Goal: Task Accomplishment & Management: Use online tool/utility

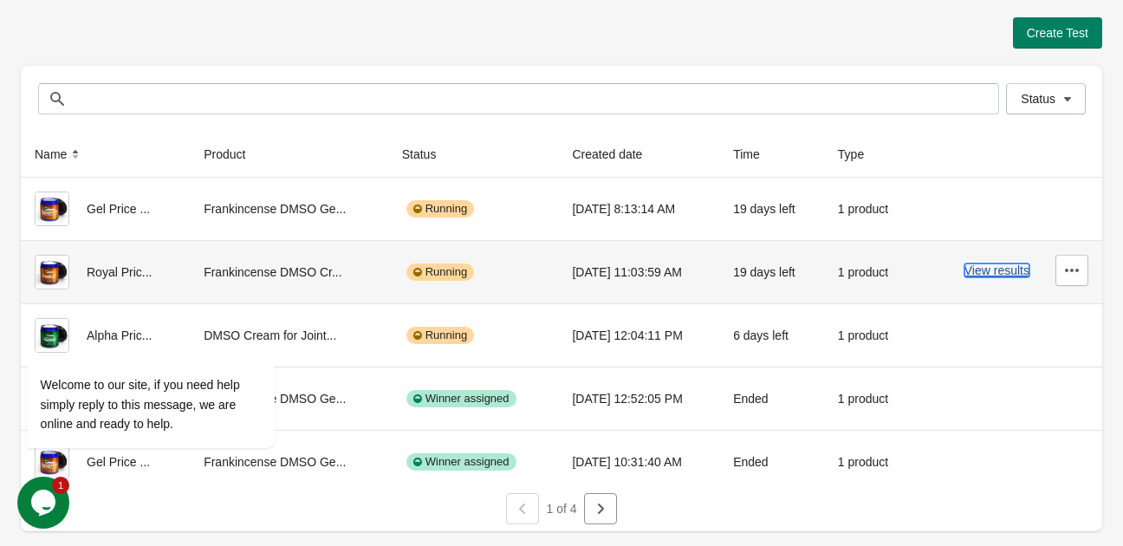
click at [1002, 276] on button "View results" at bounding box center [996, 270] width 65 height 14
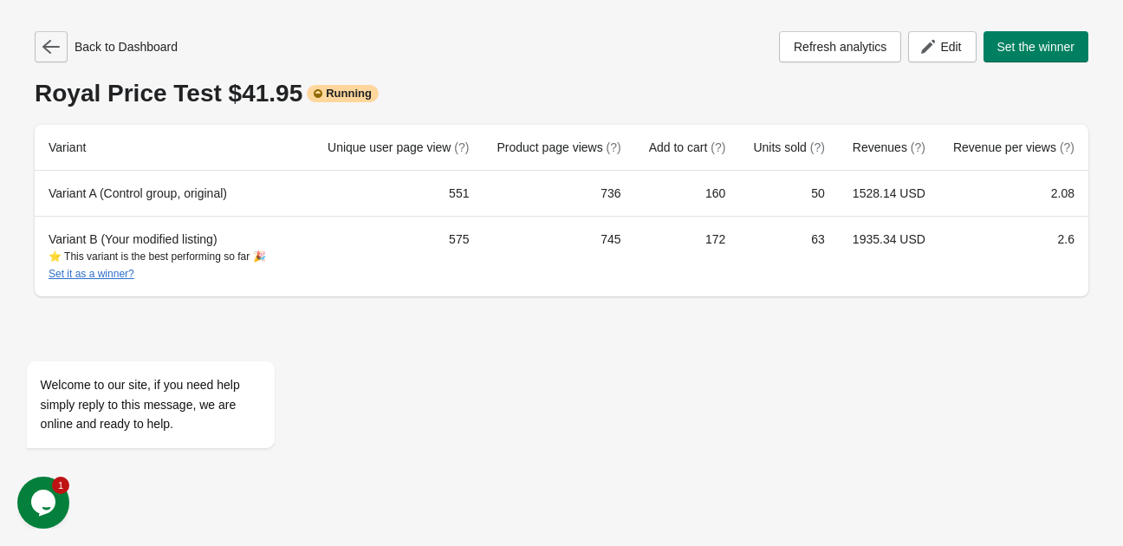
click at [56, 55] on icon "button" at bounding box center [50, 46] width 17 height 17
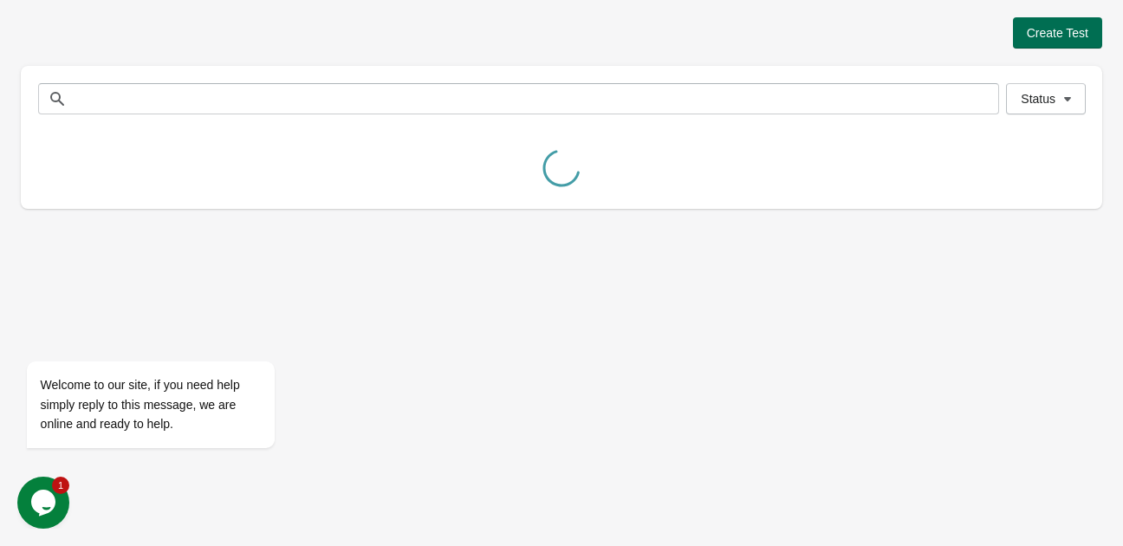
click at [1065, 30] on span "Create Test" at bounding box center [1058, 33] width 62 height 14
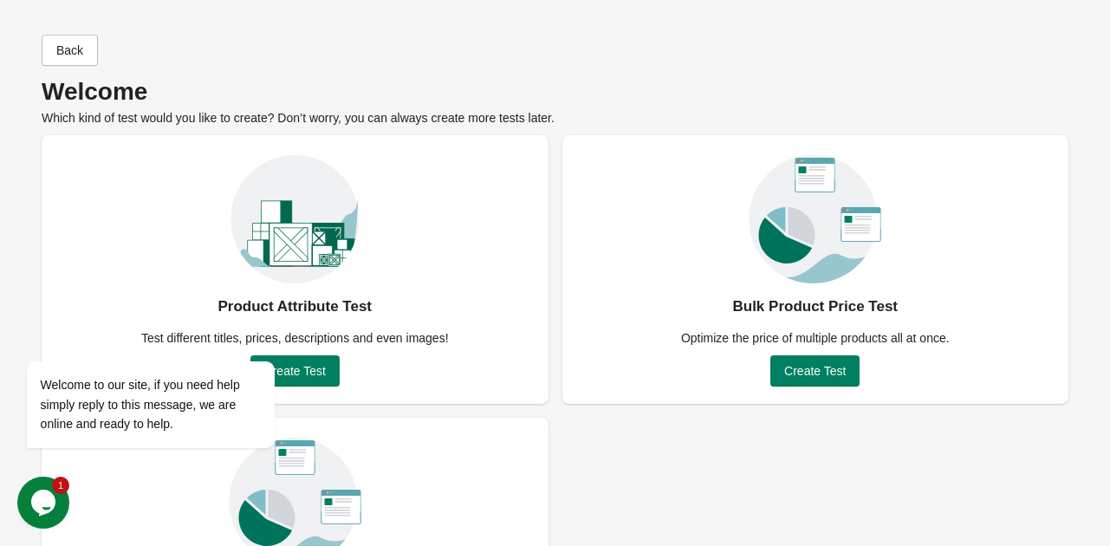
scroll to position [153, 0]
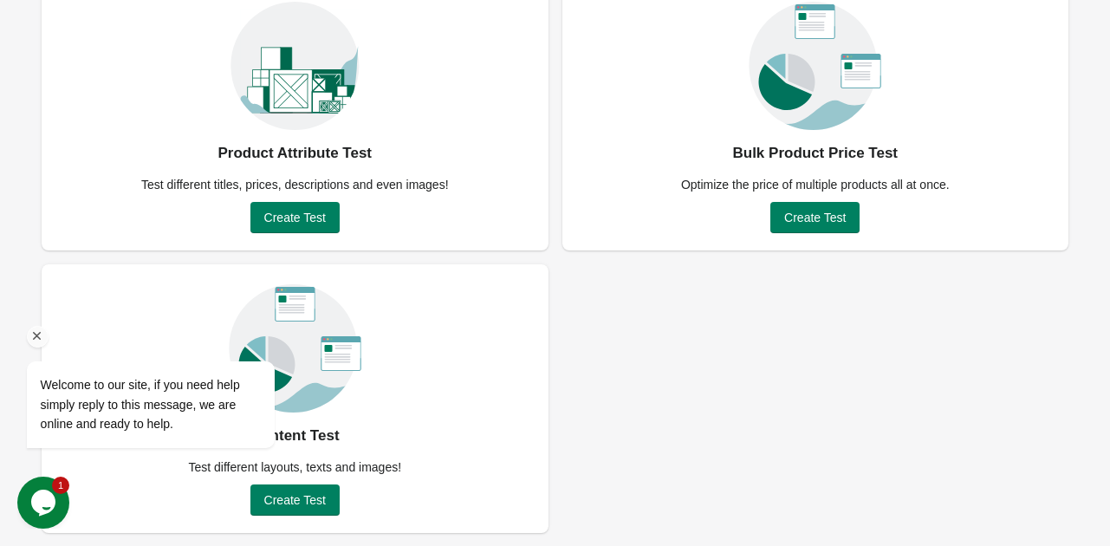
click at [38, 330] on icon "Chat attention grabber" at bounding box center [37, 336] width 16 height 16
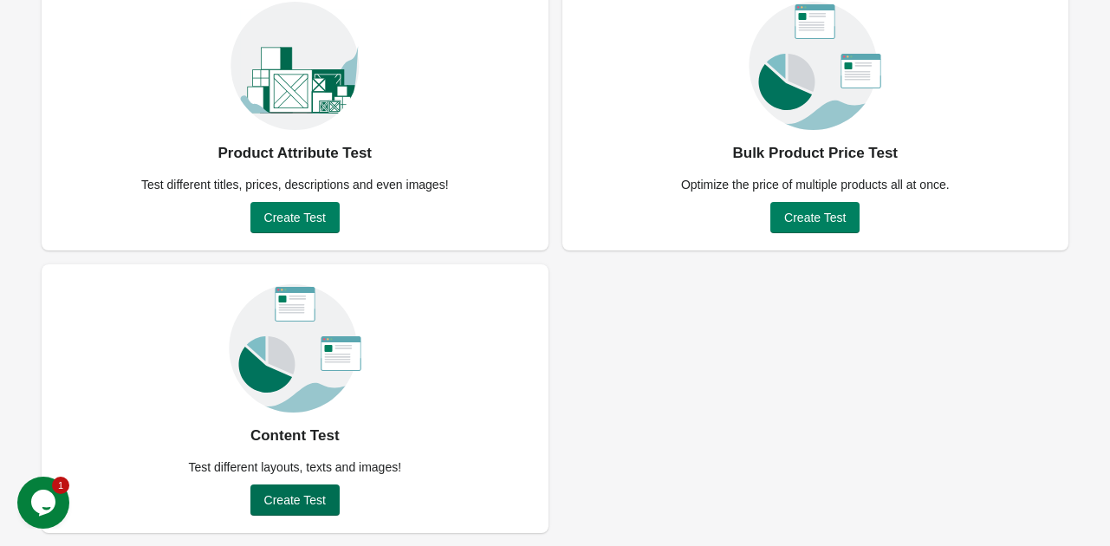
click at [317, 502] on span "Create Test" at bounding box center [295, 500] width 62 height 14
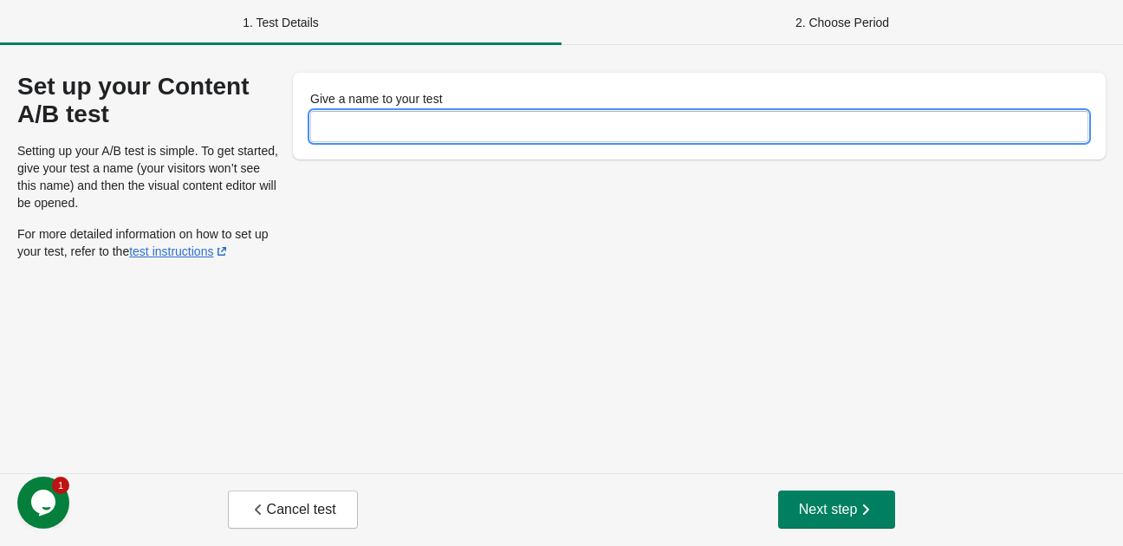
click at [413, 136] on input "Give a name to your test" at bounding box center [699, 126] width 778 height 31
type input "****"
click at [650, 350] on div "Set up your Content A/B test Setting up your A/B test is simple. To get started…" at bounding box center [561, 259] width 1123 height 428
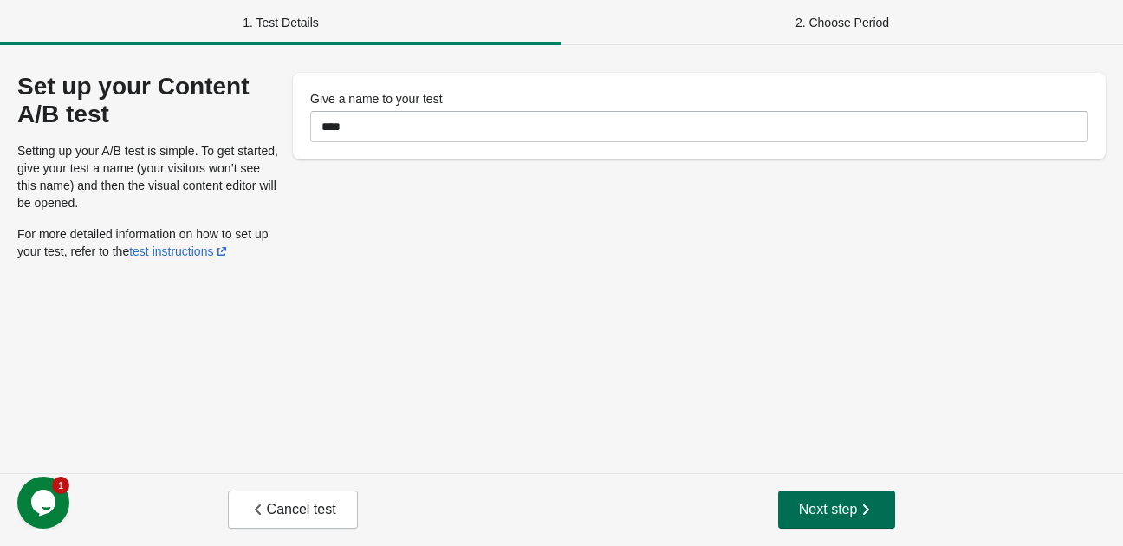
click at [854, 509] on span "Next step" at bounding box center [837, 509] width 76 height 17
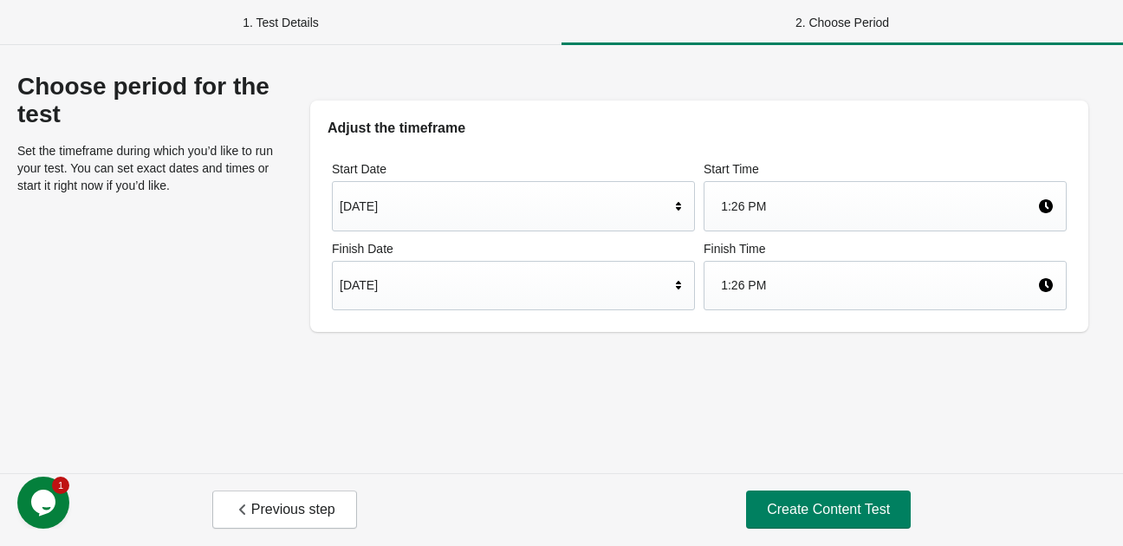
click at [336, 29] on div "1. Test Details" at bounding box center [281, 22] width 562 height 45
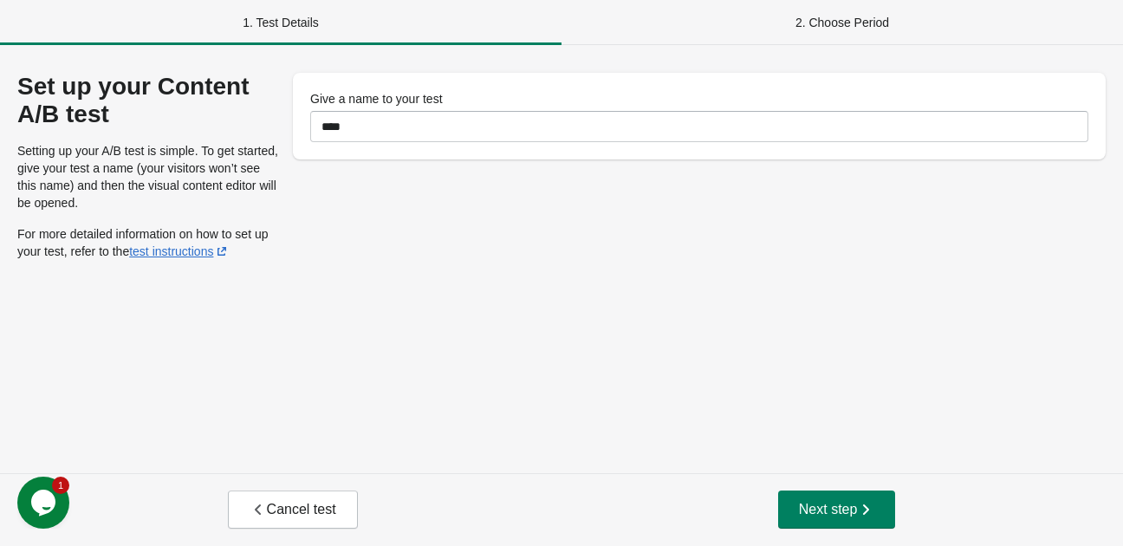
click at [831, 25] on div "2. Choose Period" at bounding box center [843, 22] width 562 height 45
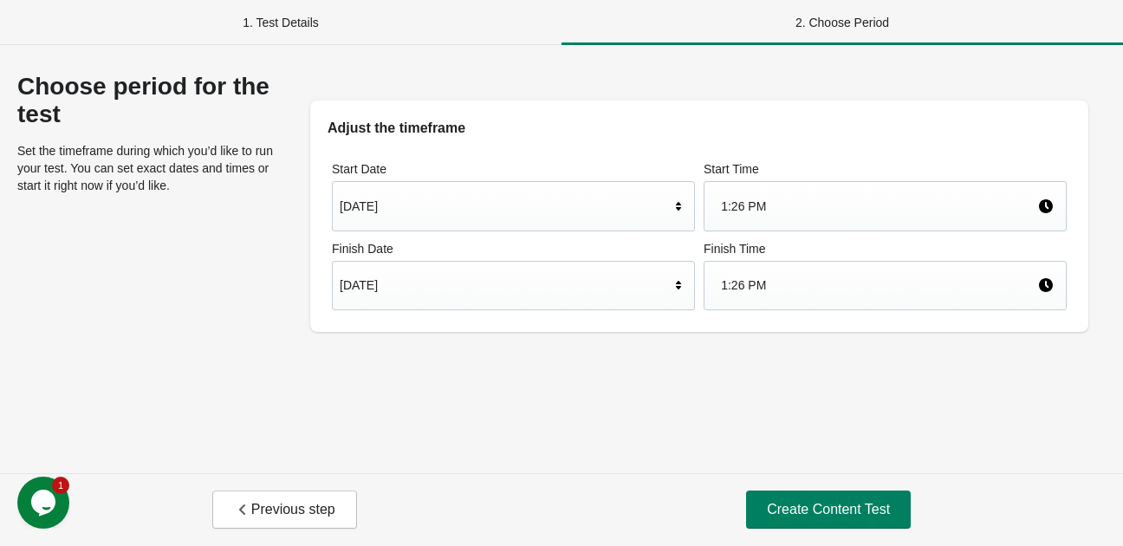
click at [641, 293] on div "[DATE]" at bounding box center [505, 285] width 330 height 33
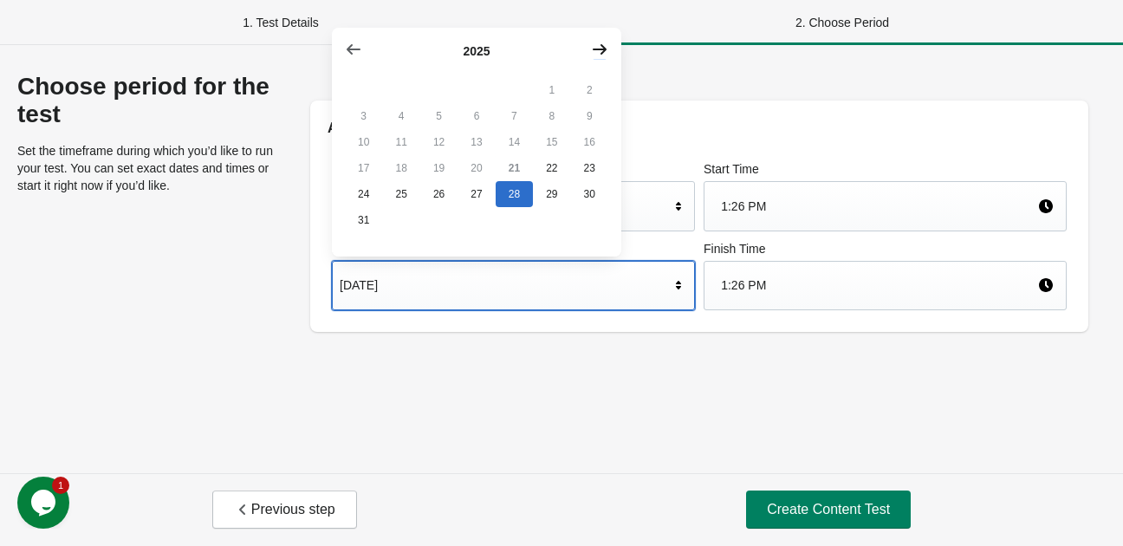
click at [601, 54] on icon "button" at bounding box center [600, 49] width 14 height 10
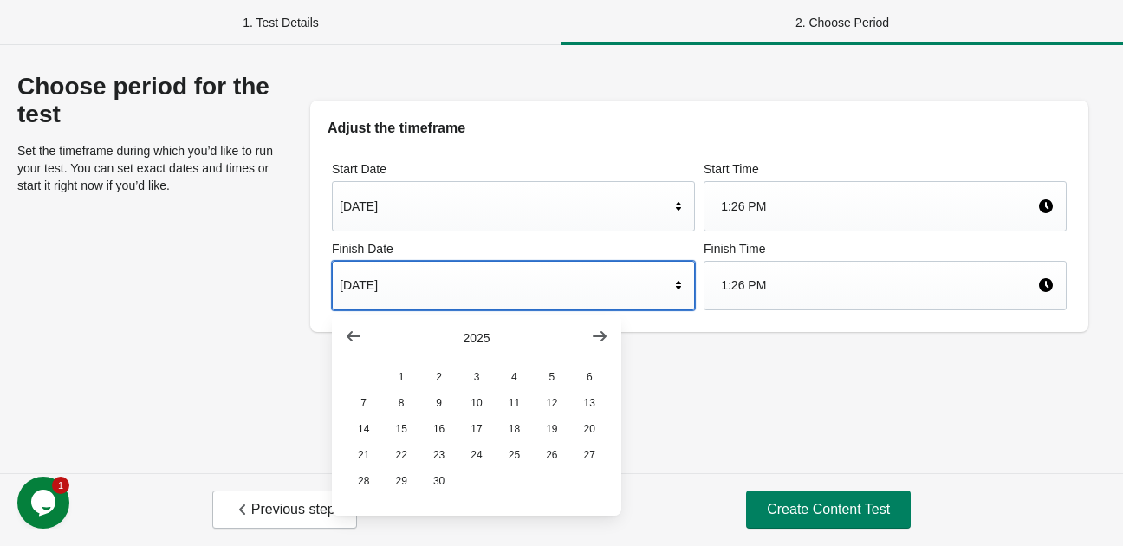
click at [750, 429] on div "Choose period for the test Set the timeframe during which you’d like to run you…" at bounding box center [561, 259] width 1123 height 428
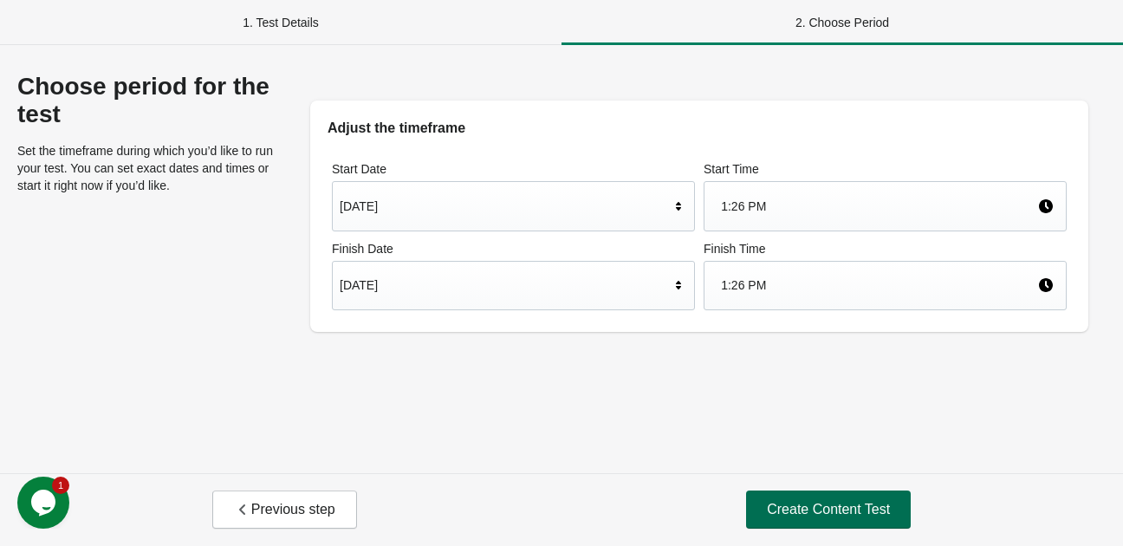
click at [821, 502] on span "Create Content Test" at bounding box center [828, 509] width 123 height 17
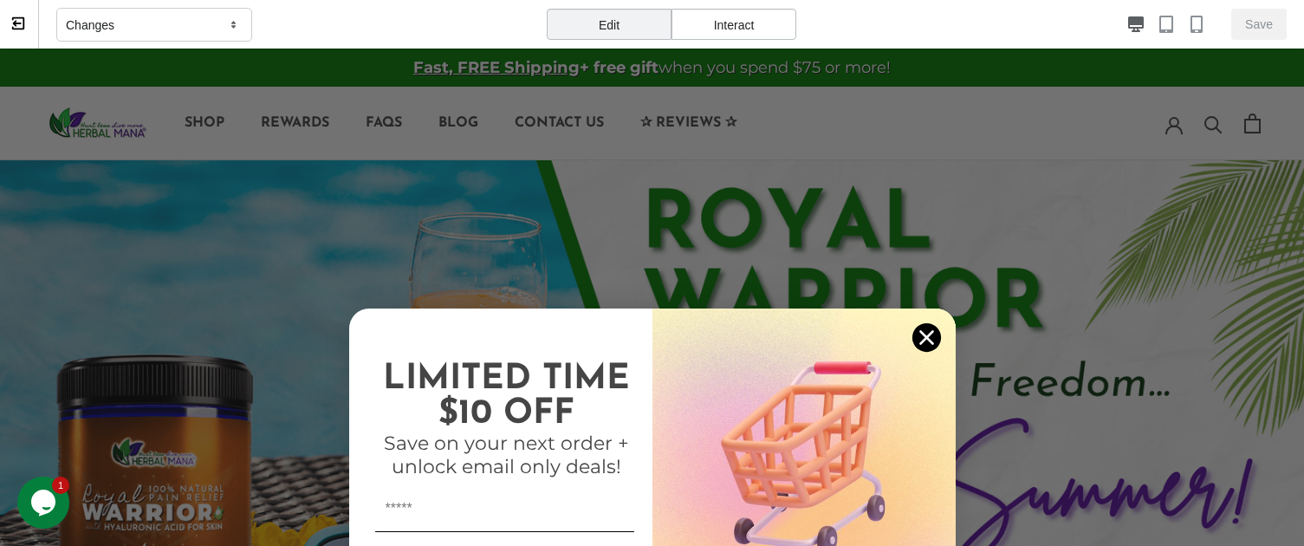
click at [718, 20] on div "Interact" at bounding box center [734, 24] width 125 height 31
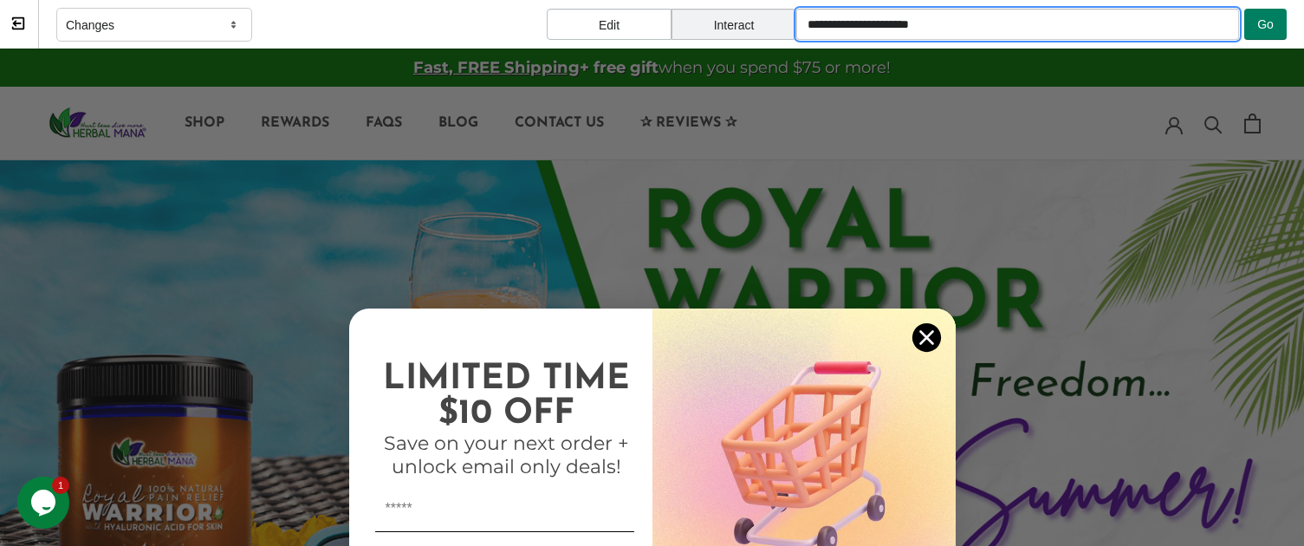
click at [956, 20] on input "**********" at bounding box center [1017, 24] width 443 height 31
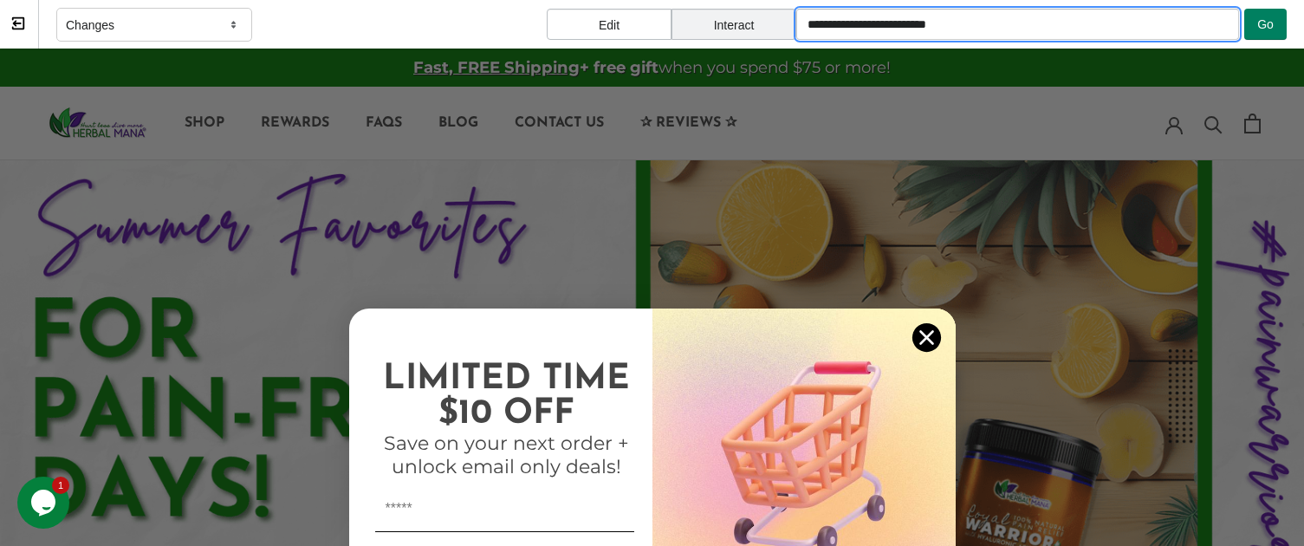
type input "**********"
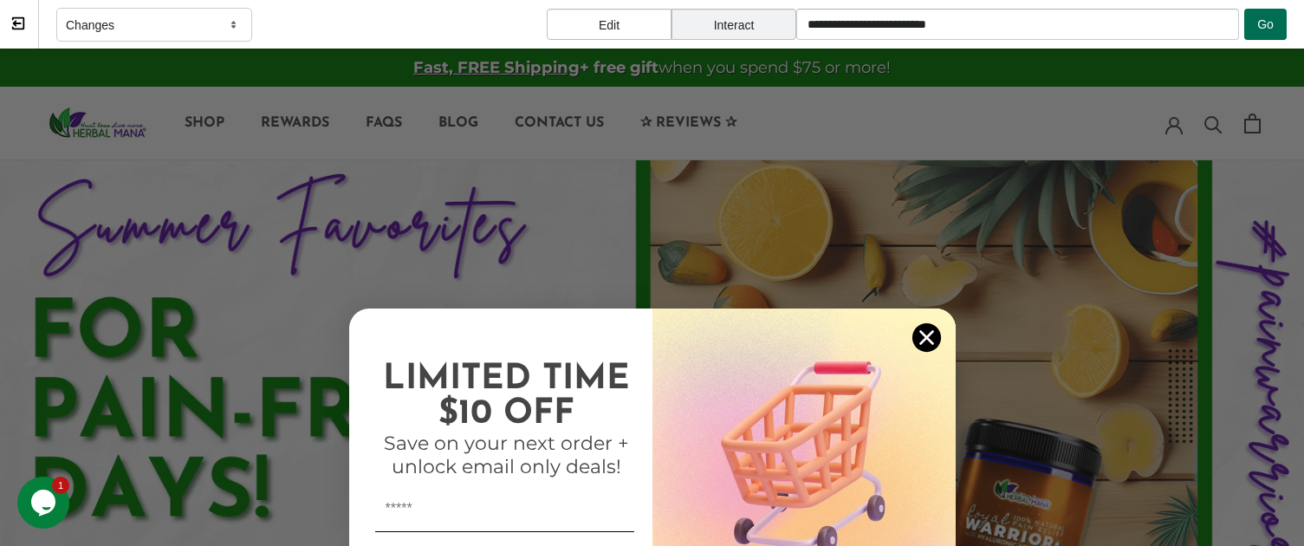
click at [1251, 23] on button "Go" at bounding box center [1265, 24] width 42 height 31
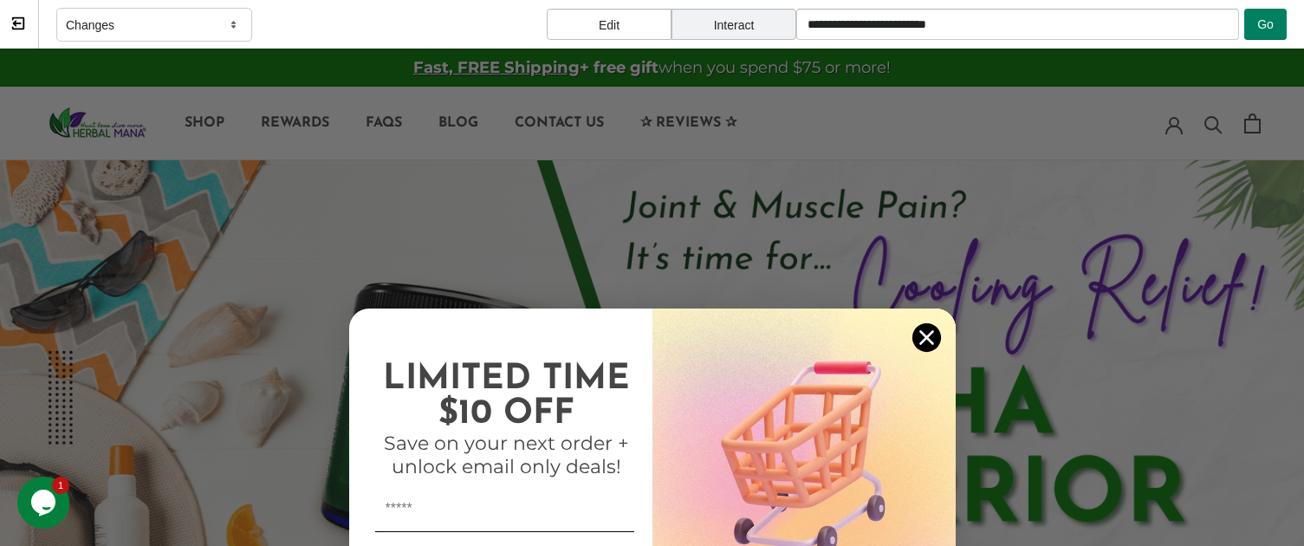
click at [924, 339] on circle "Close dialog" at bounding box center [926, 337] width 29 height 29
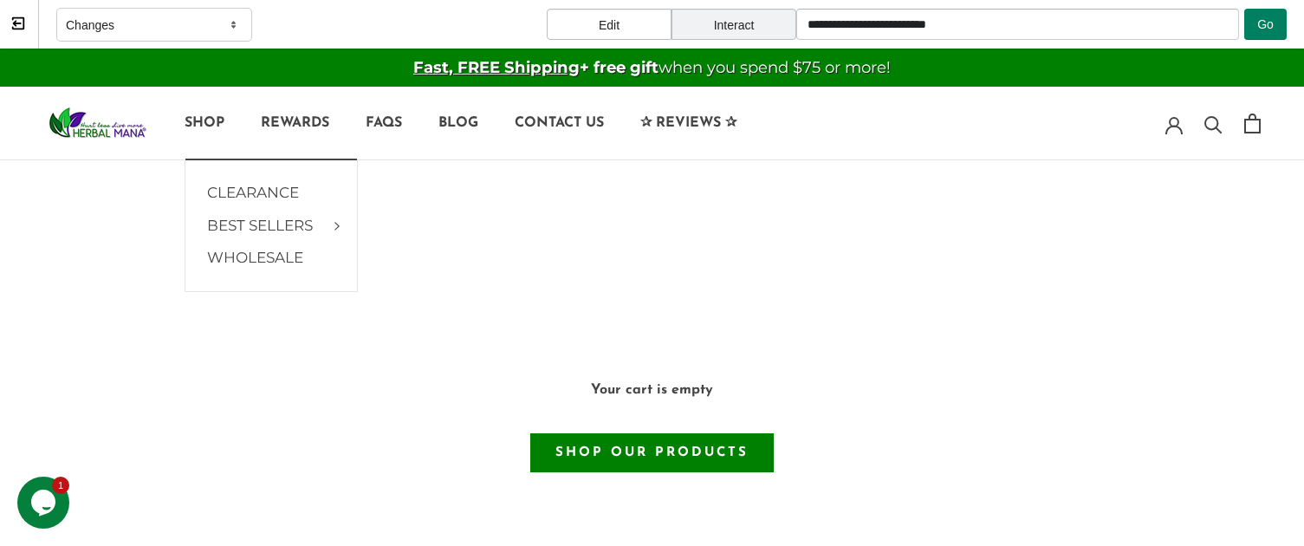
click at [107, 131] on img at bounding box center [97, 123] width 108 height 42
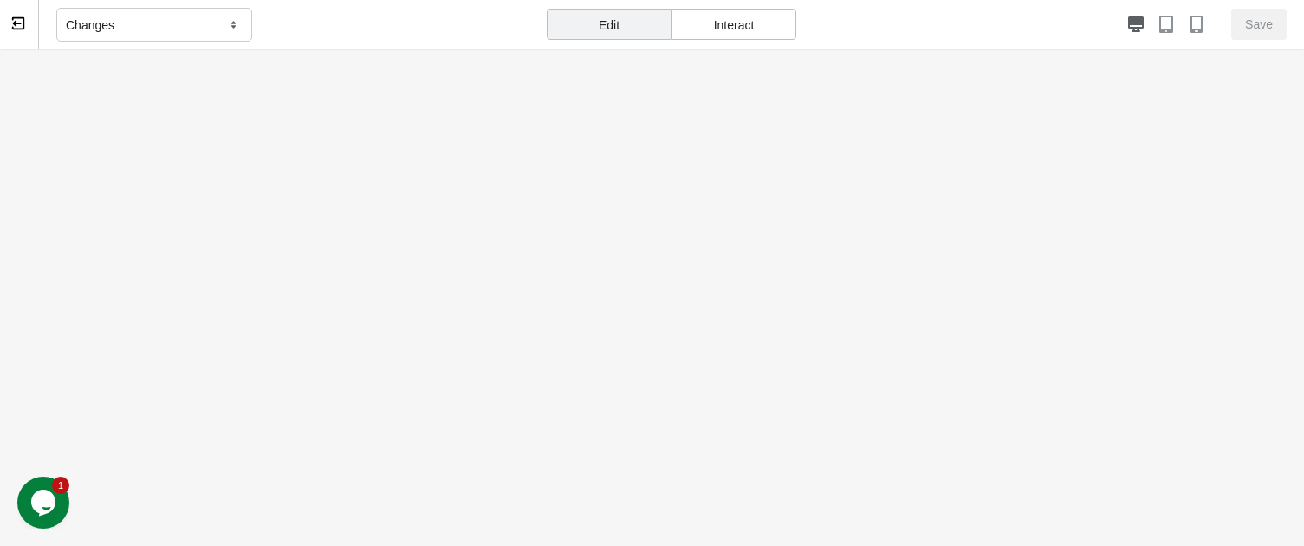
click at [735, 23] on div "Interact" at bounding box center [734, 24] width 125 height 31
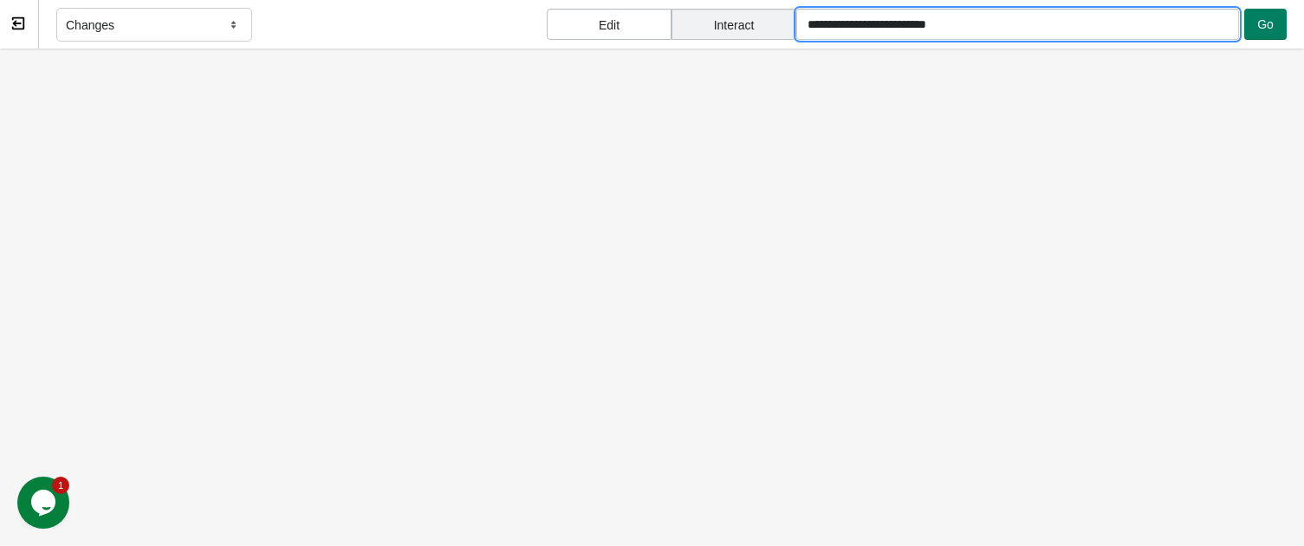
drag, startPoint x: 939, startPoint y: 29, endPoint x: 1064, endPoint y: 6, distance: 127.0
click at [1064, 6] on div "**********" at bounding box center [1041, 24] width 490 height 49
type input "**********"
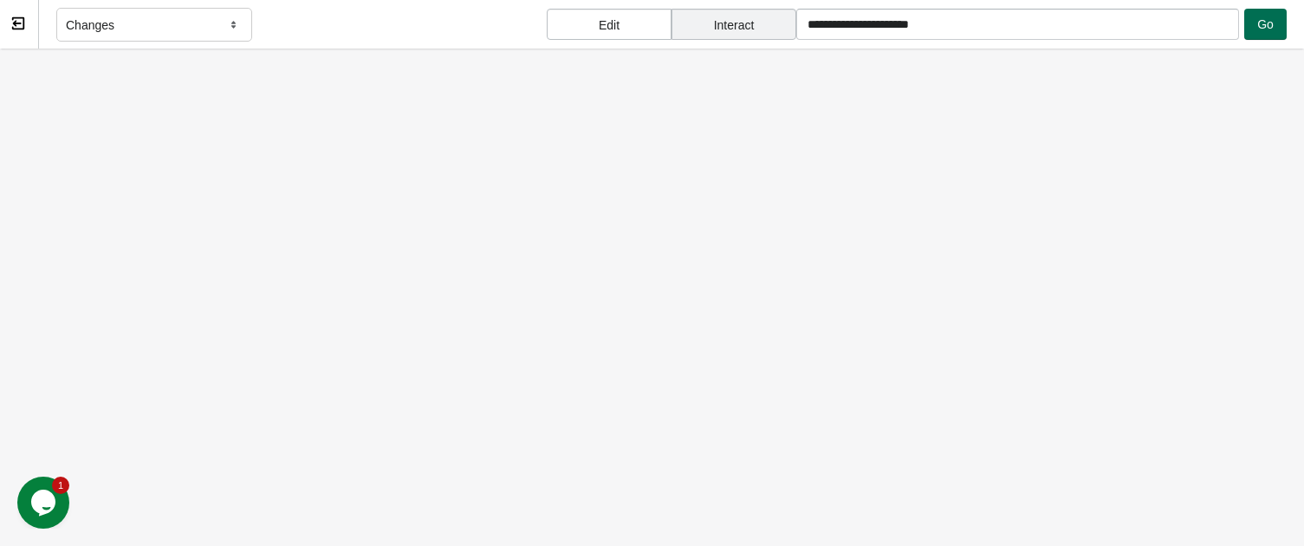
click at [1245, 27] on button "Go" at bounding box center [1265, 24] width 42 height 31
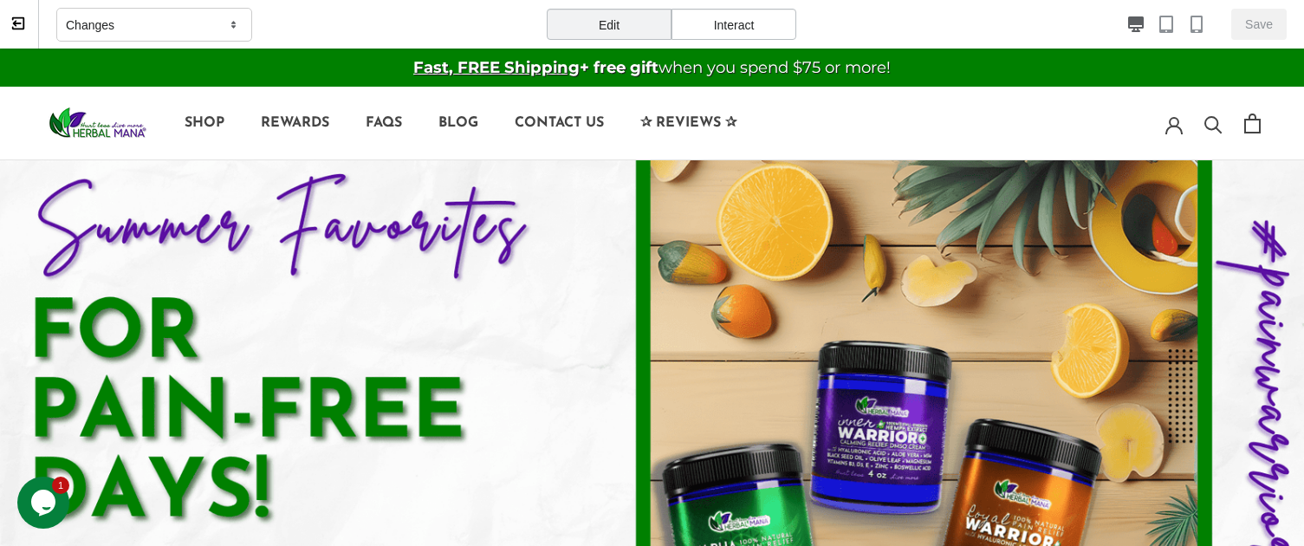
click at [780, 24] on div "Interact" at bounding box center [734, 24] width 125 height 31
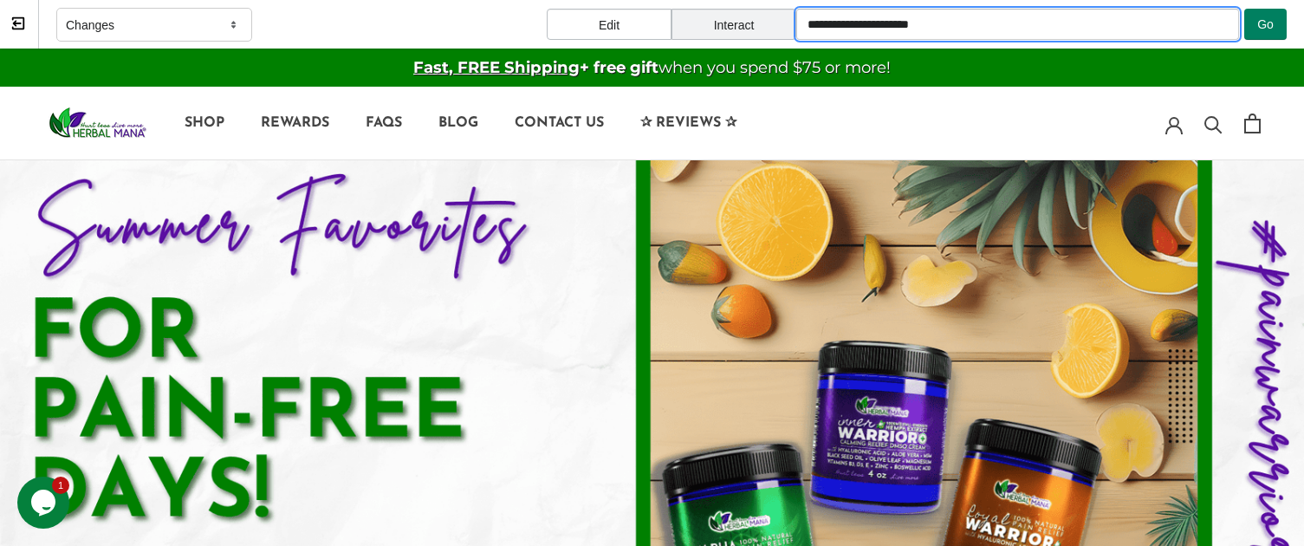
click at [847, 26] on input "**********" at bounding box center [1017, 24] width 443 height 31
paste input "**********"
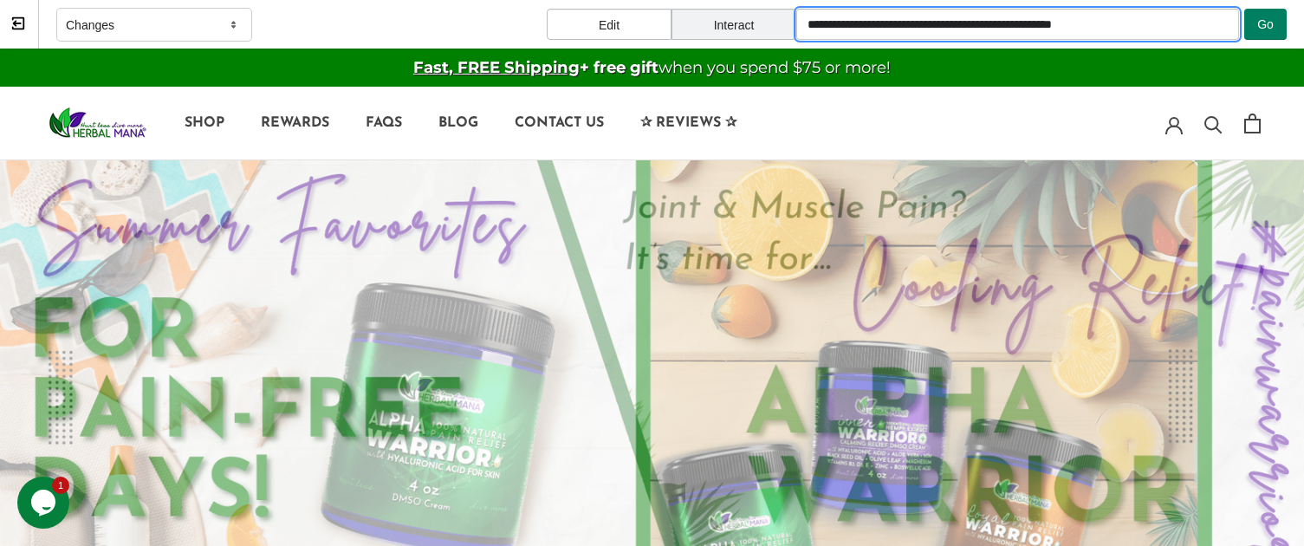
click at [941, 25] on input "**********" at bounding box center [1017, 24] width 443 height 31
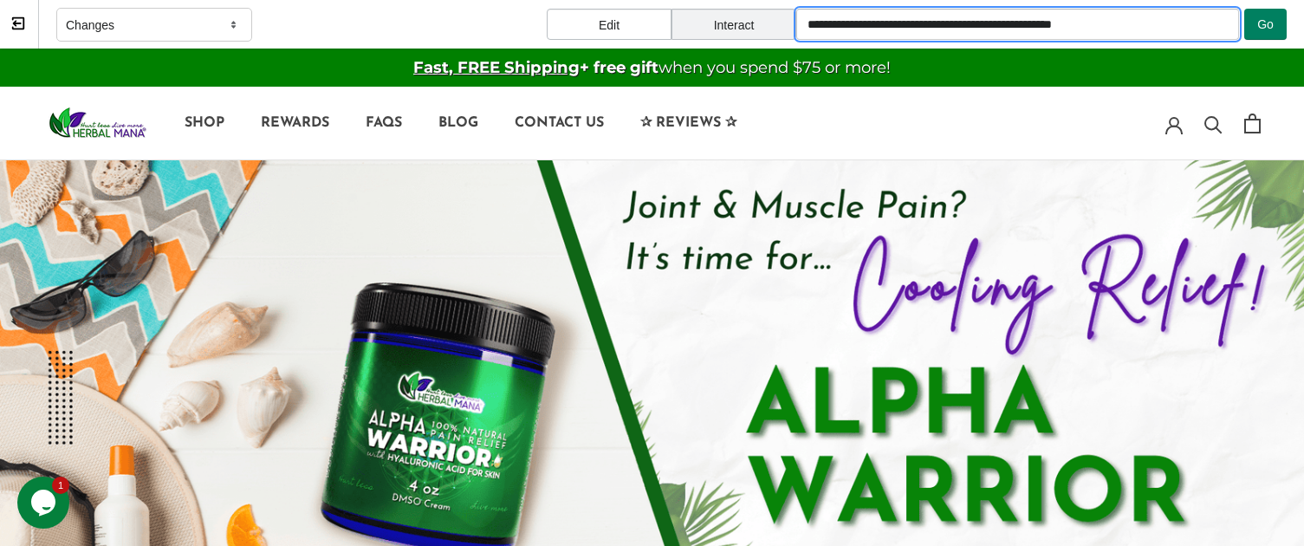
click at [918, 23] on input "**********" at bounding box center [1017, 24] width 443 height 31
click at [849, 23] on input "**********" at bounding box center [1017, 24] width 443 height 31
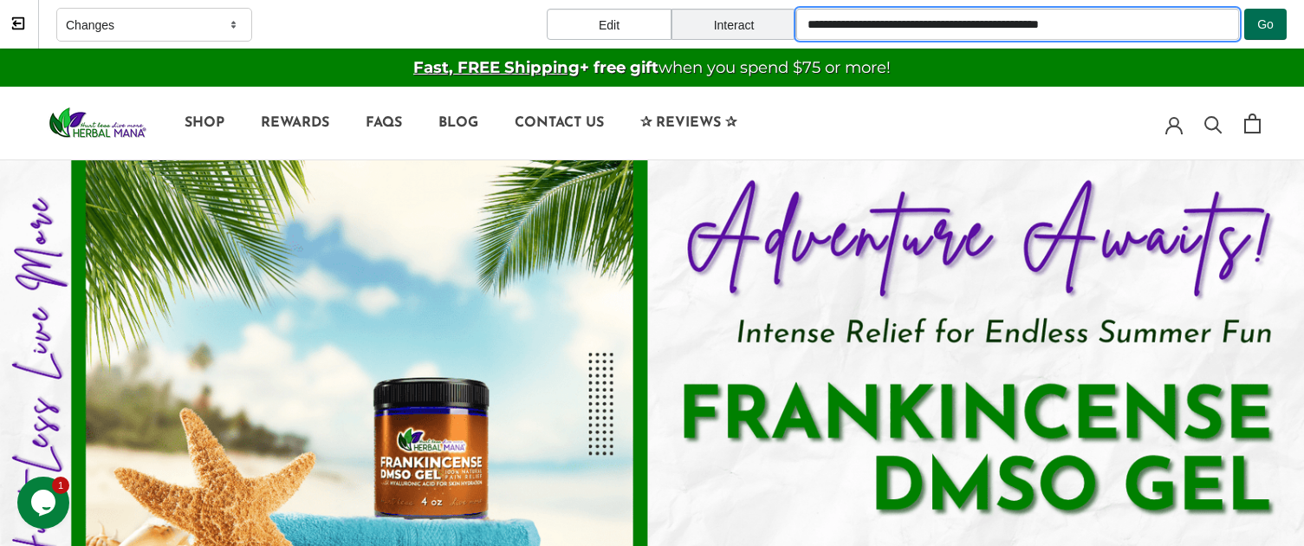
type input "**********"
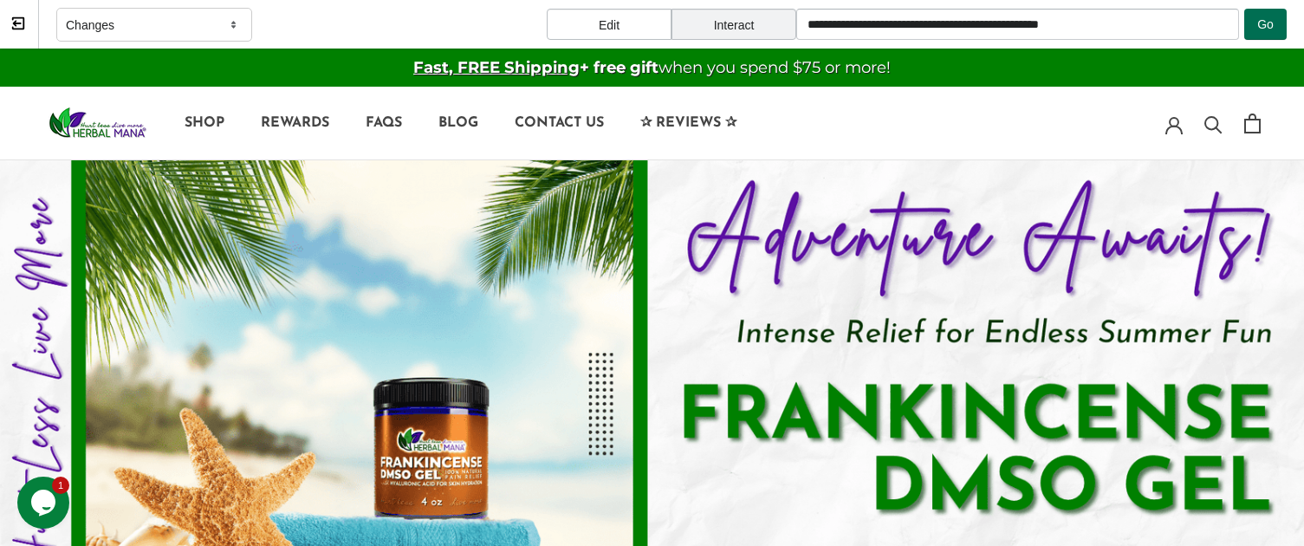
click at [1244, 23] on button "Go" at bounding box center [1265, 24] width 42 height 31
click at [1251, 23] on button "Go" at bounding box center [1265, 24] width 42 height 31
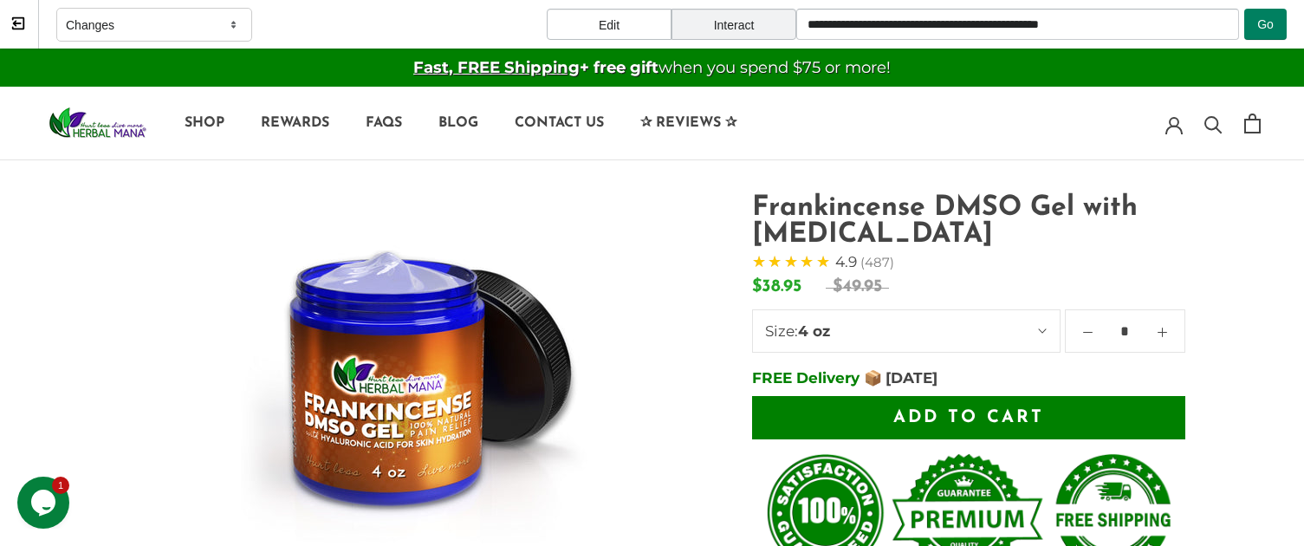
click at [957, 418] on span "Add to cart" at bounding box center [968, 417] width 151 height 17
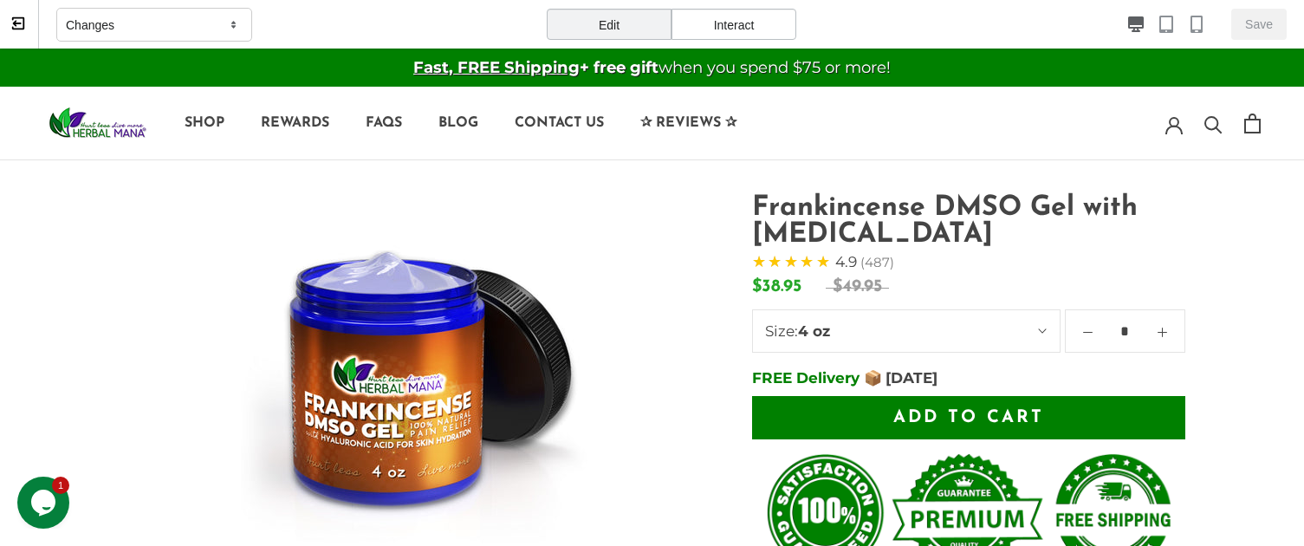
click at [764, 24] on div "Interact" at bounding box center [734, 24] width 125 height 31
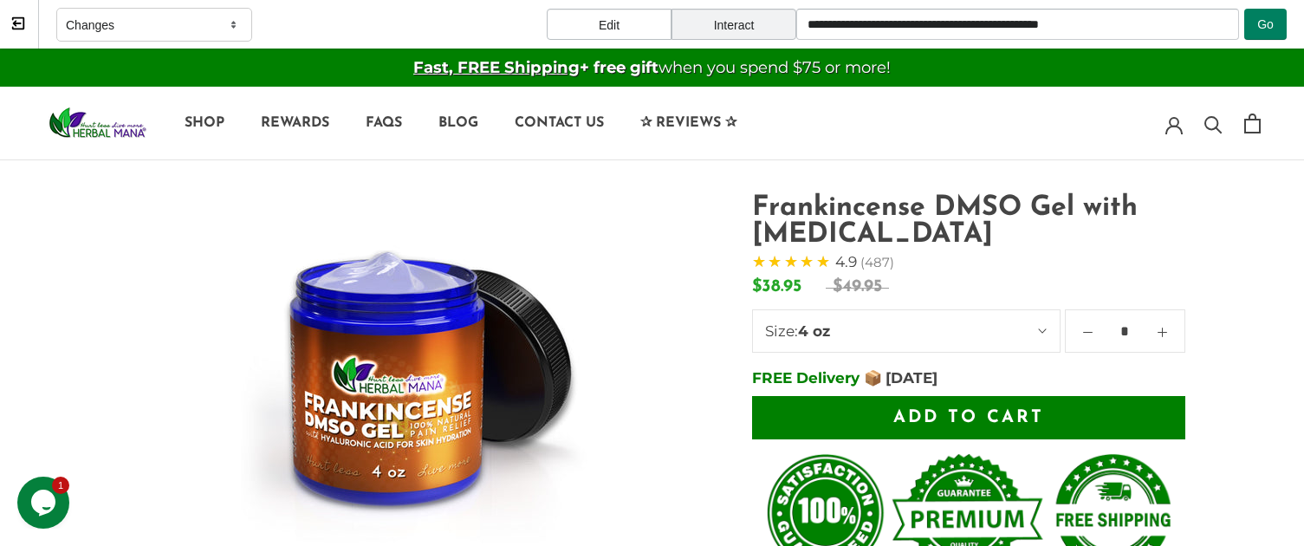
click at [924, 412] on span "Add to cart" at bounding box center [968, 417] width 151 height 17
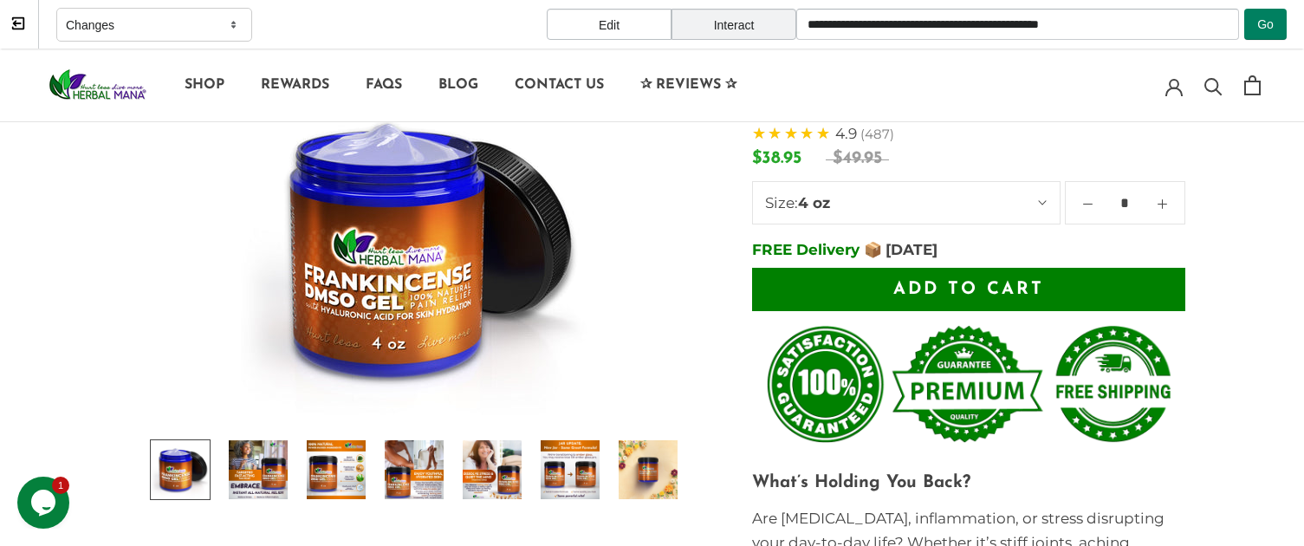
scroll to position [125, 0]
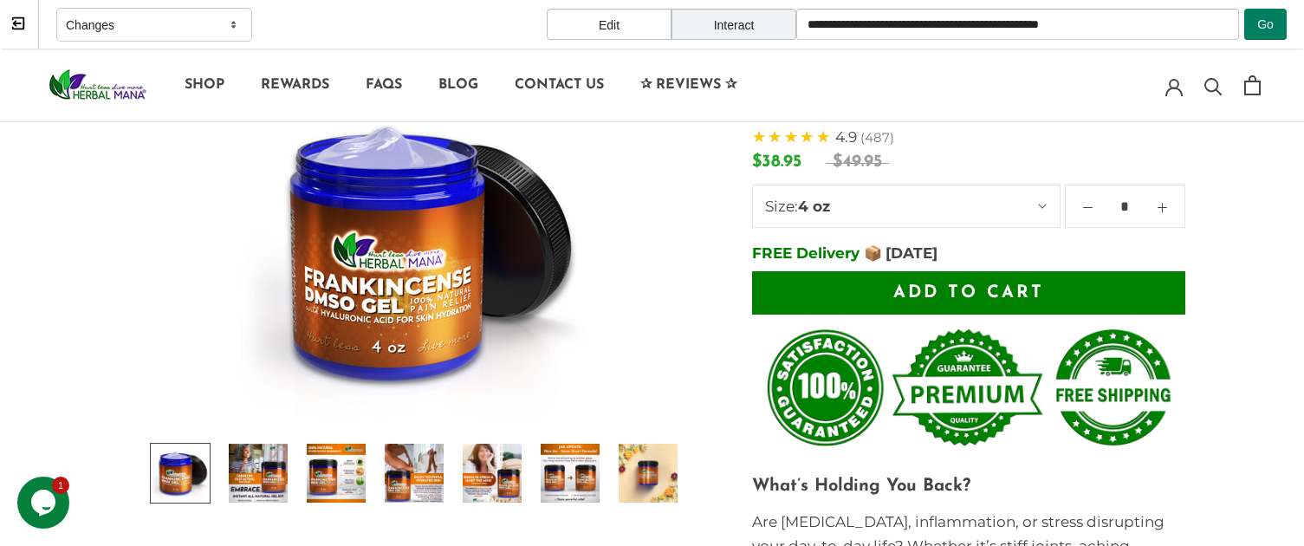
click at [997, 288] on span "Add to cart" at bounding box center [968, 292] width 151 height 17
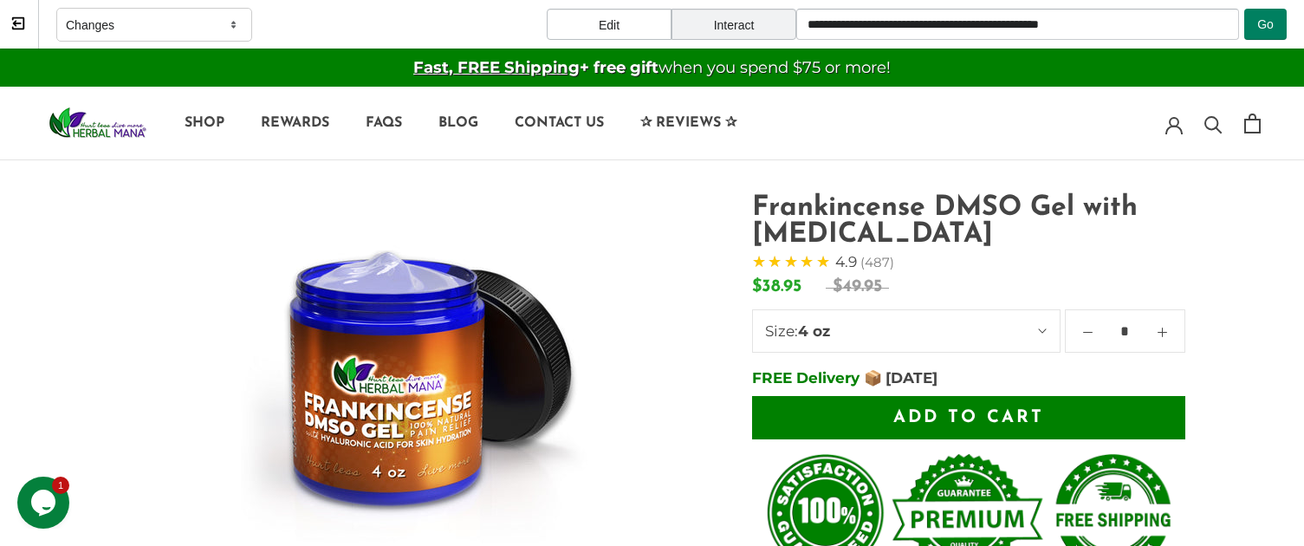
click at [206, 17] on div "Changes" at bounding box center [154, 25] width 196 height 35
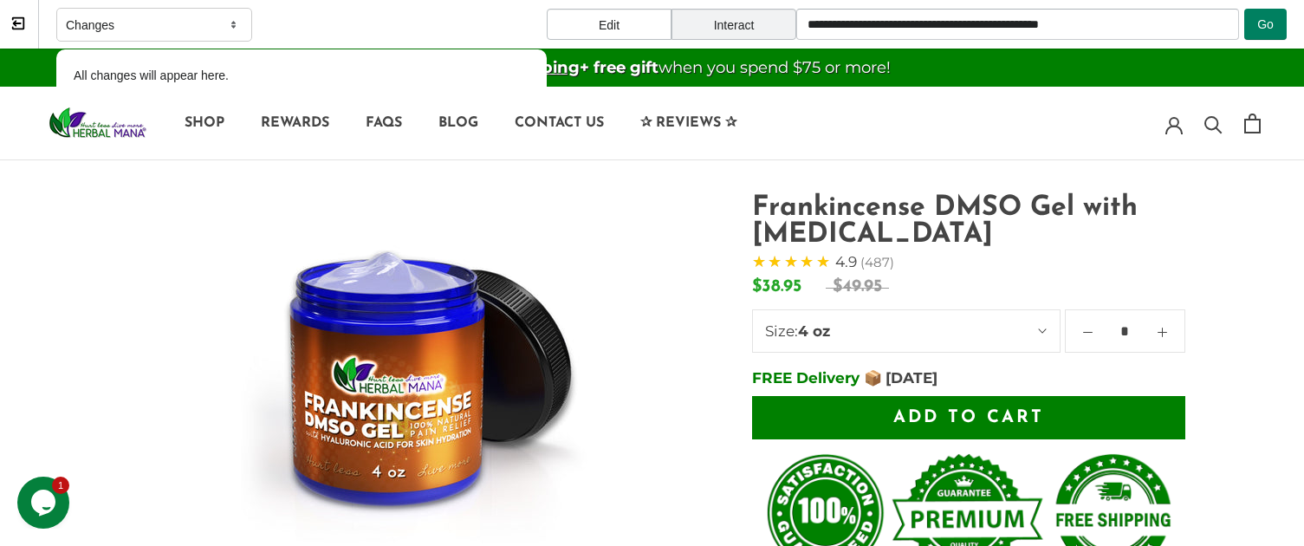
click at [206, 17] on div "Changes" at bounding box center [154, 25] width 196 height 35
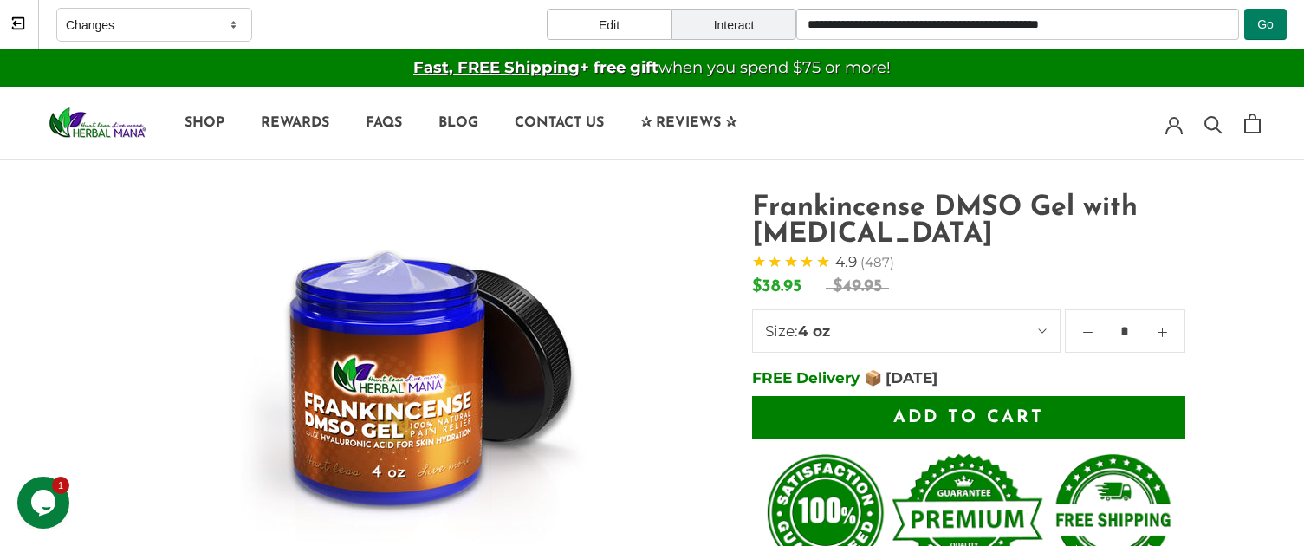
click at [584, 20] on div "Edit" at bounding box center [609, 24] width 125 height 31
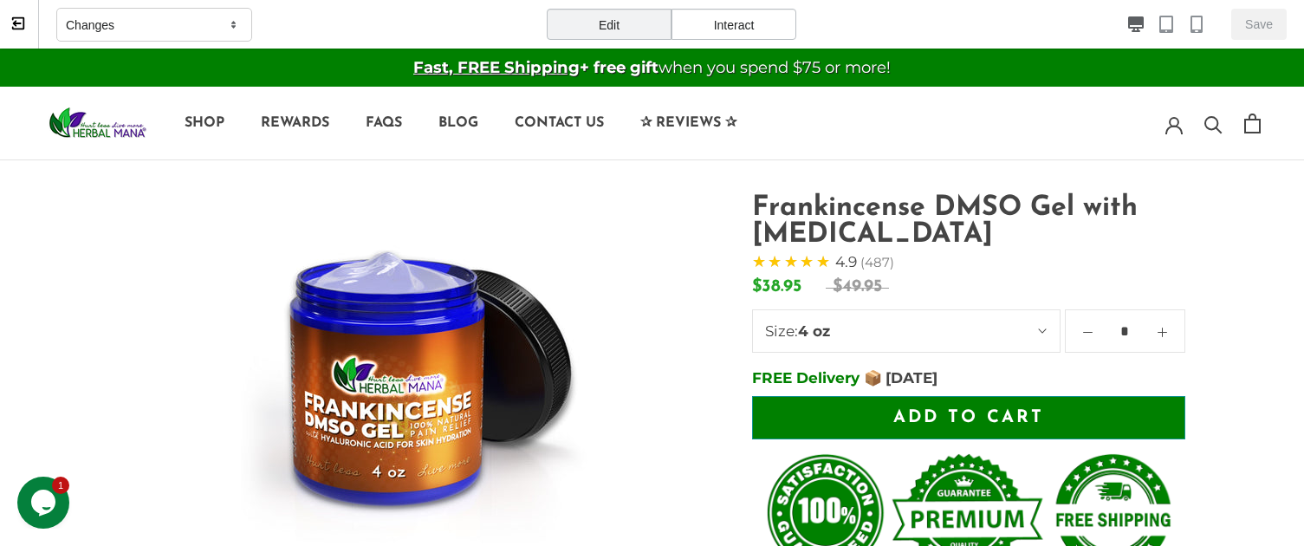
click at [1133, 414] on button "Add to cart" at bounding box center [968, 417] width 433 height 43
click at [763, 27] on div "Interact" at bounding box center [734, 24] width 125 height 31
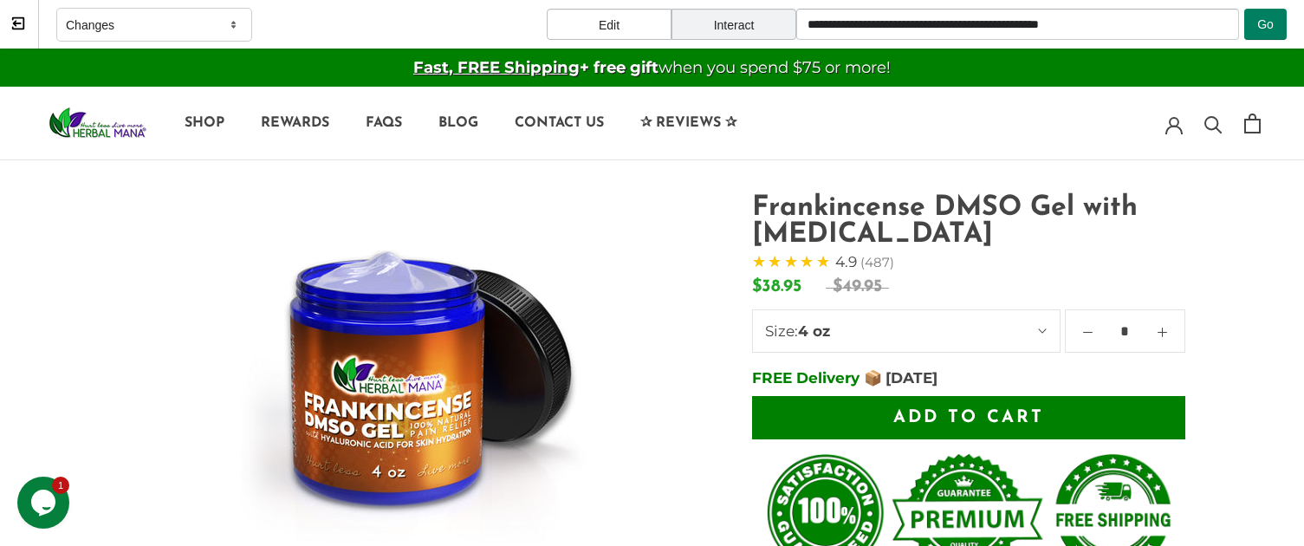
click at [959, 406] on button "Add to cart" at bounding box center [968, 417] width 433 height 43
click at [955, 415] on span "Add to cart" at bounding box center [968, 417] width 151 height 17
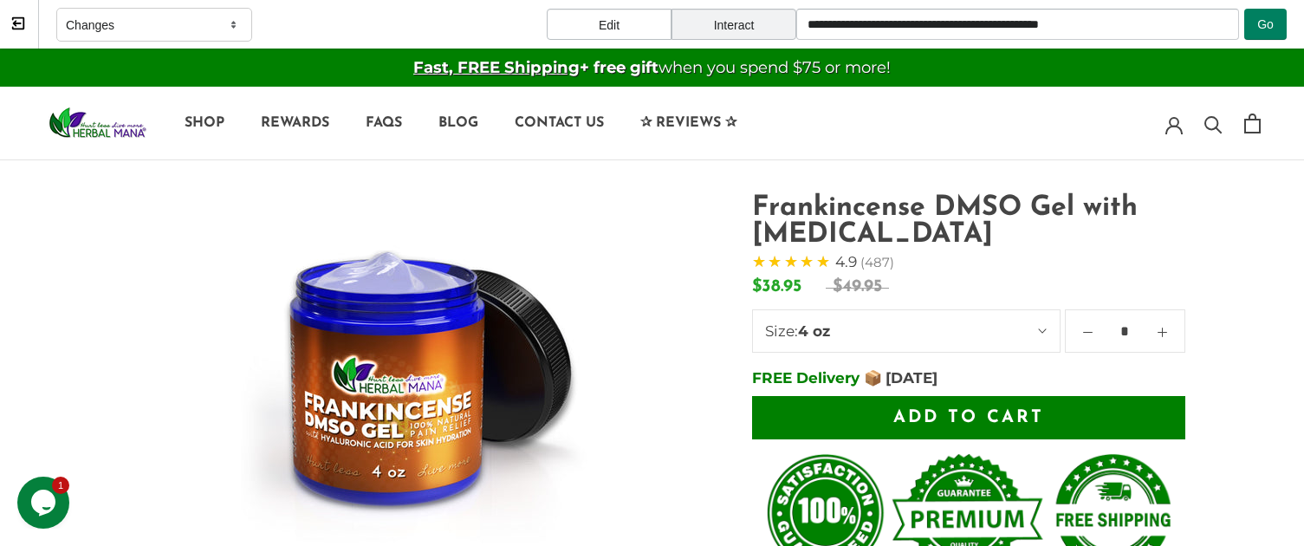
click at [955, 415] on span "Add to cart" at bounding box center [968, 417] width 151 height 17
click at [940, 419] on span "Add to cart" at bounding box center [968, 417] width 151 height 17
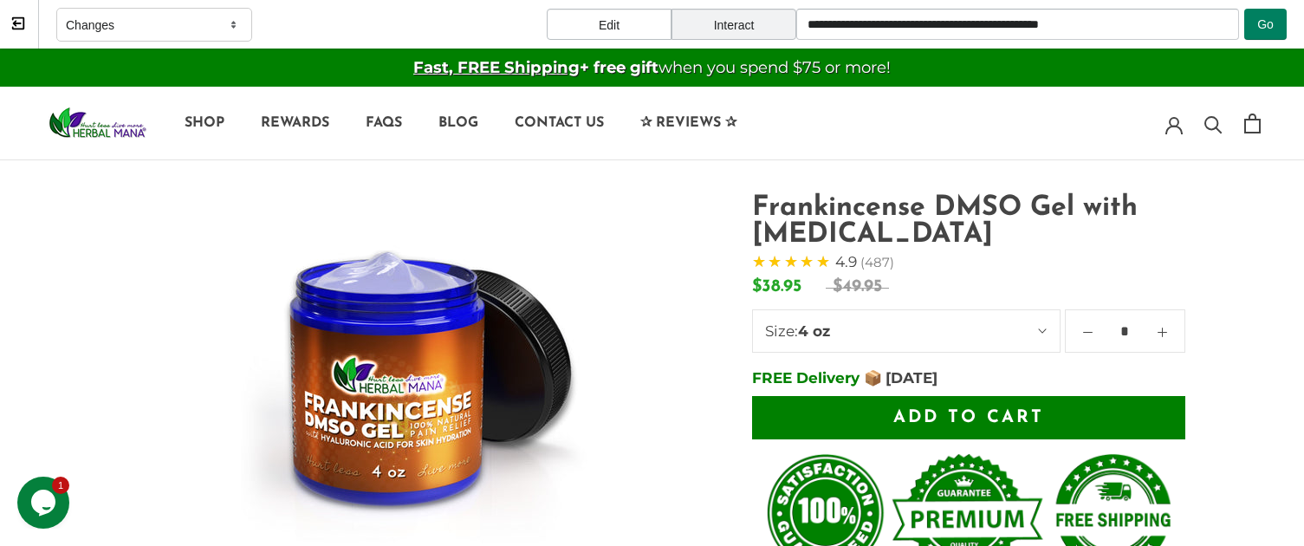
click at [940, 419] on span "Add to cart" at bounding box center [968, 417] width 151 height 17
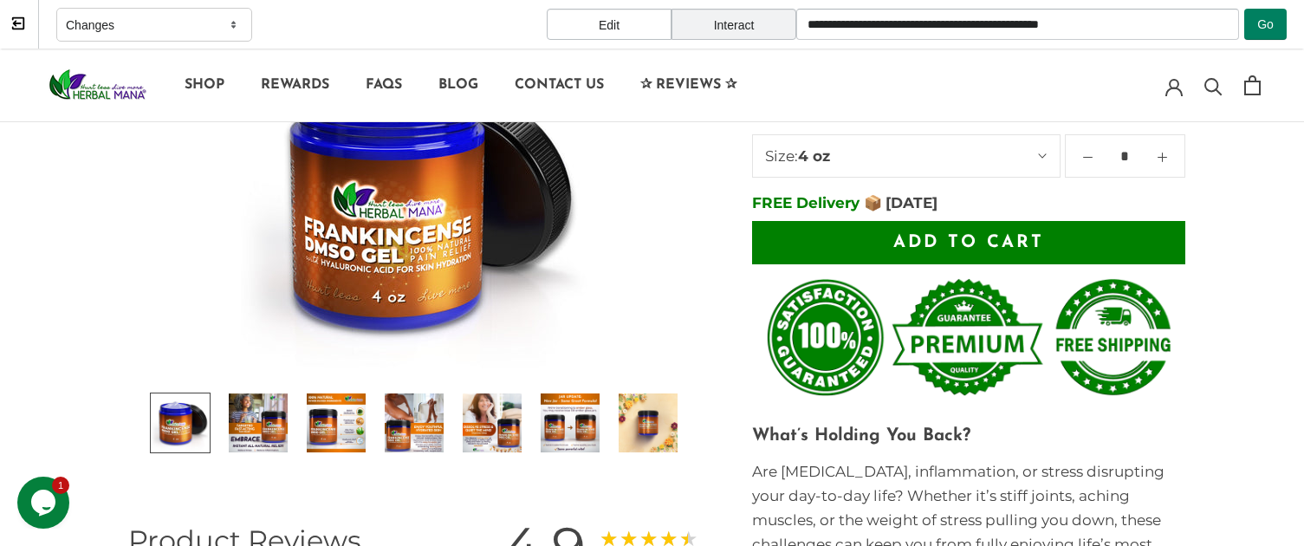
scroll to position [176, 0]
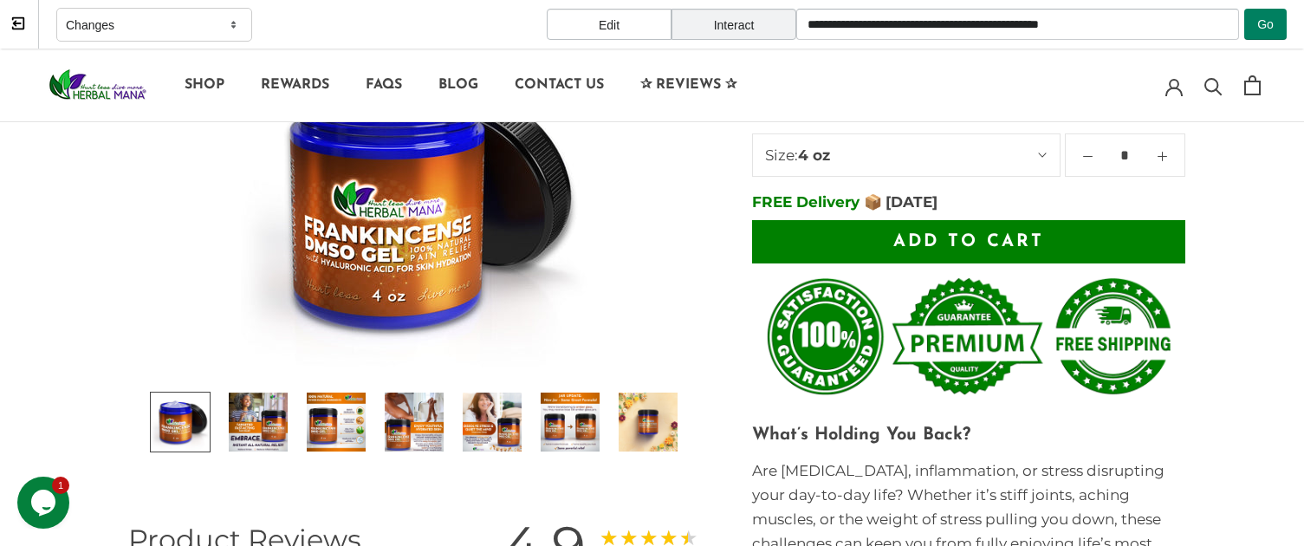
click at [1147, 243] on button "Add to cart" at bounding box center [968, 241] width 433 height 43
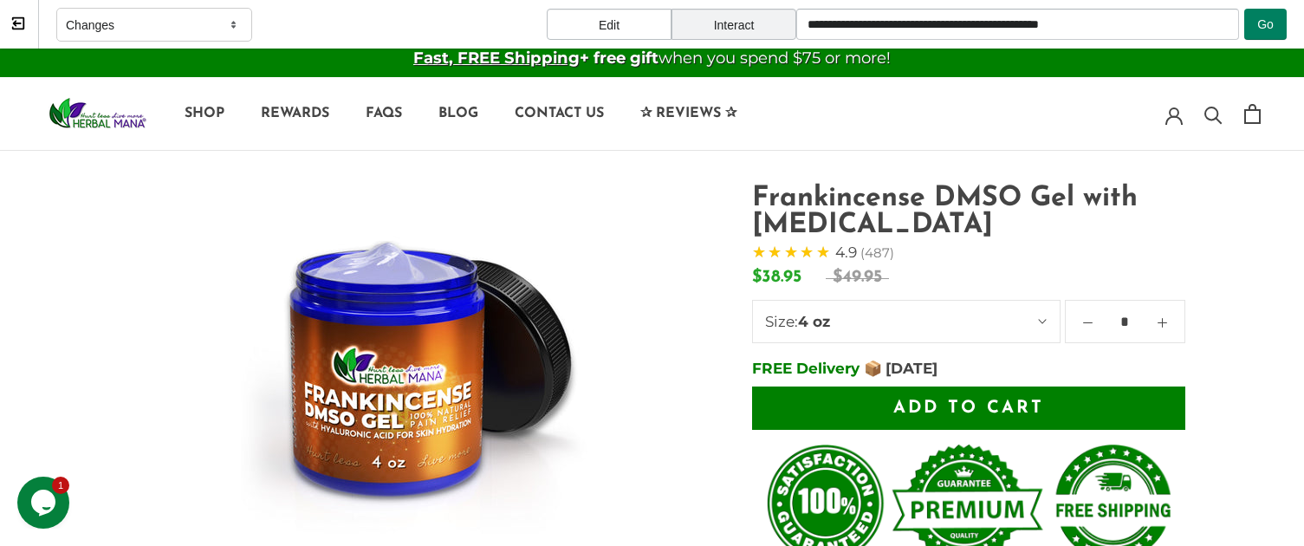
scroll to position [0, 0]
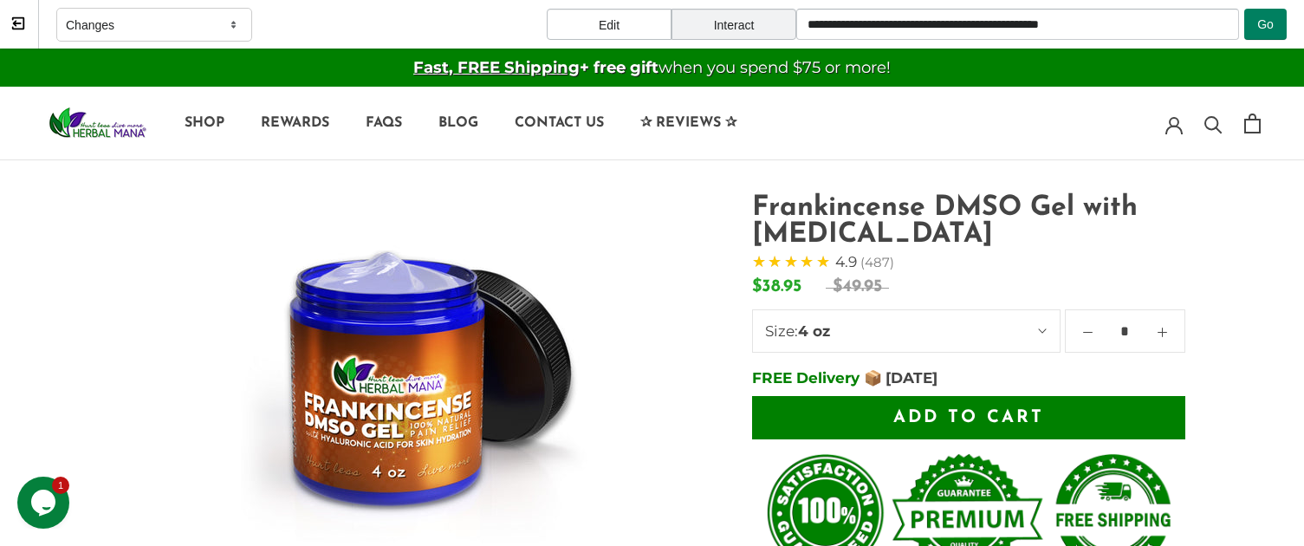
click at [975, 416] on span "Add to cart" at bounding box center [968, 417] width 151 height 17
click at [1158, 412] on button "Add to cart" at bounding box center [968, 417] width 433 height 43
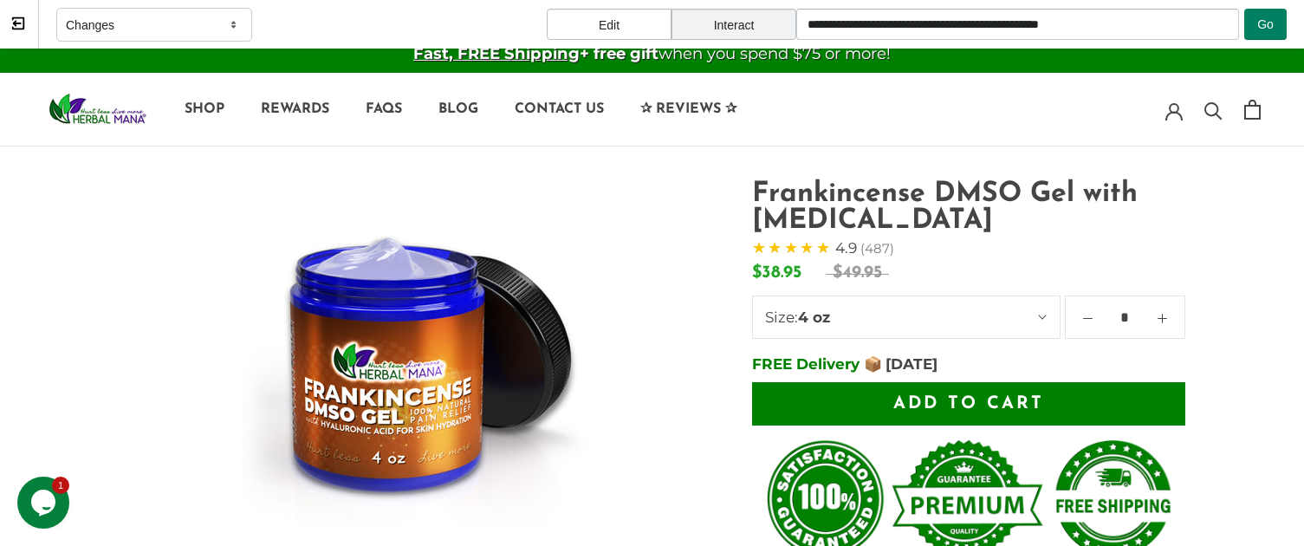
scroll to position [14, 0]
click at [1116, 398] on button "Add to cart" at bounding box center [968, 403] width 433 height 43
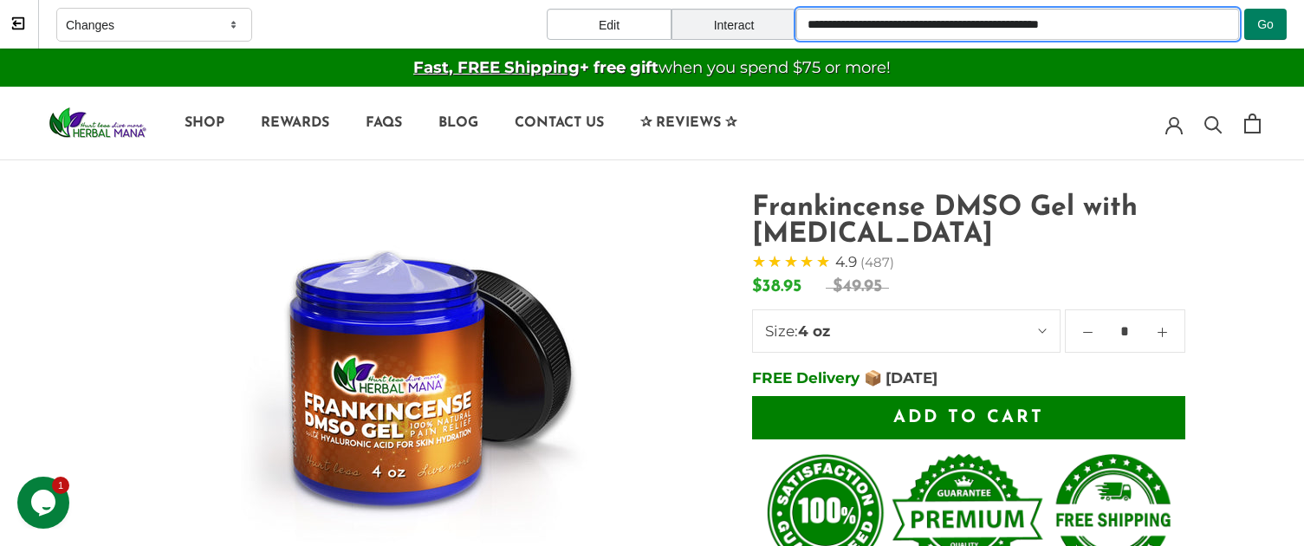
drag, startPoint x: 942, startPoint y: 25, endPoint x: 1100, endPoint y: 4, distance: 159.1
click at [1100, 4] on div "**********" at bounding box center [1041, 24] width 490 height 49
type input "**********"
click at [1275, 23] on button "Go" at bounding box center [1265, 24] width 42 height 31
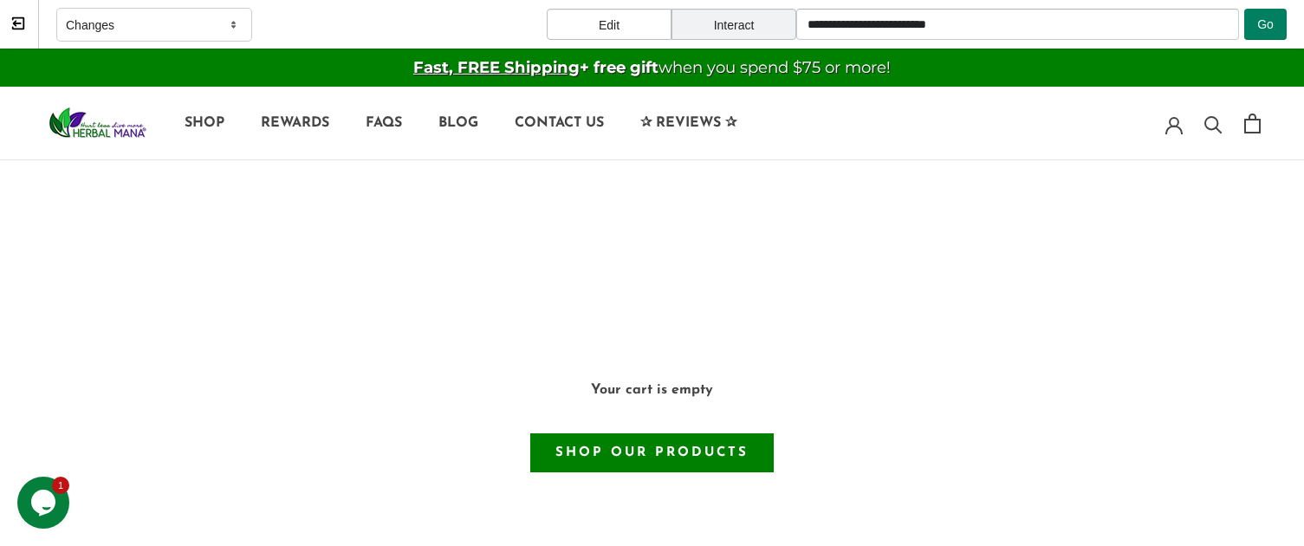
click at [11, 21] on icon at bounding box center [18, 24] width 16 height 16
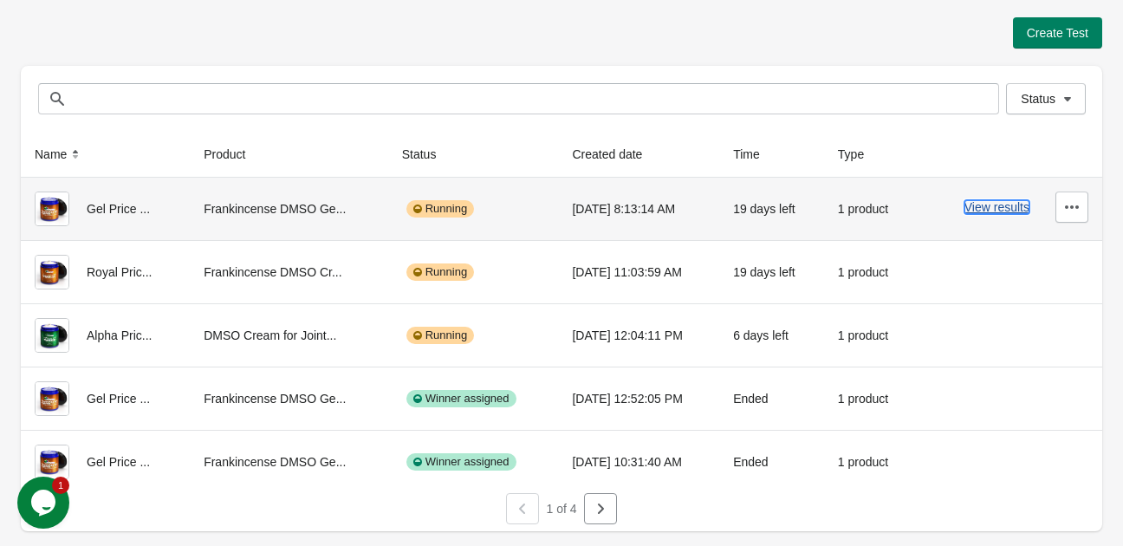
click at [1000, 207] on button "View results" at bounding box center [996, 207] width 65 height 14
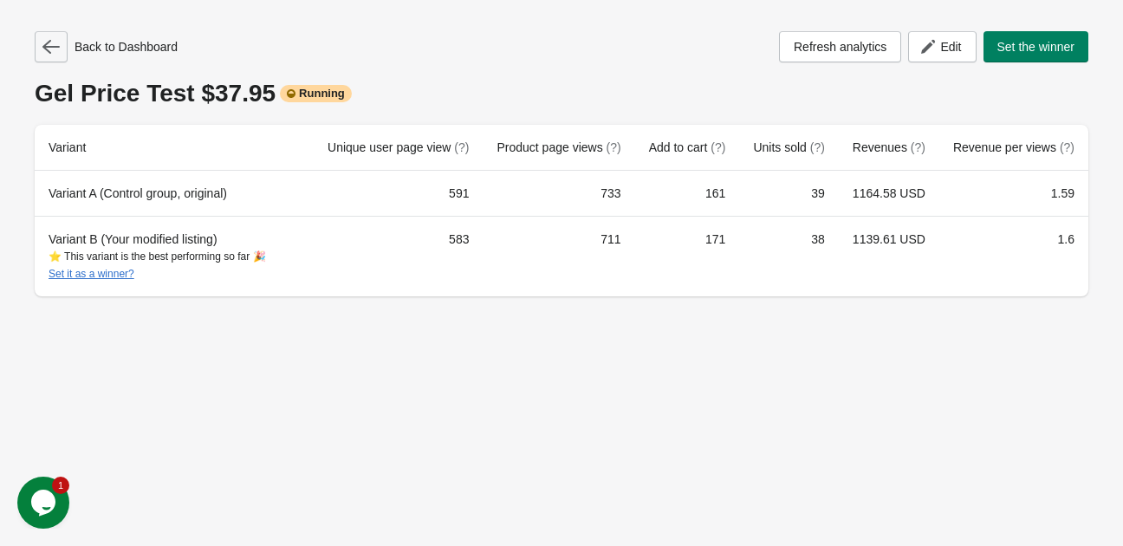
click at [55, 51] on icon "button" at bounding box center [50, 46] width 17 height 17
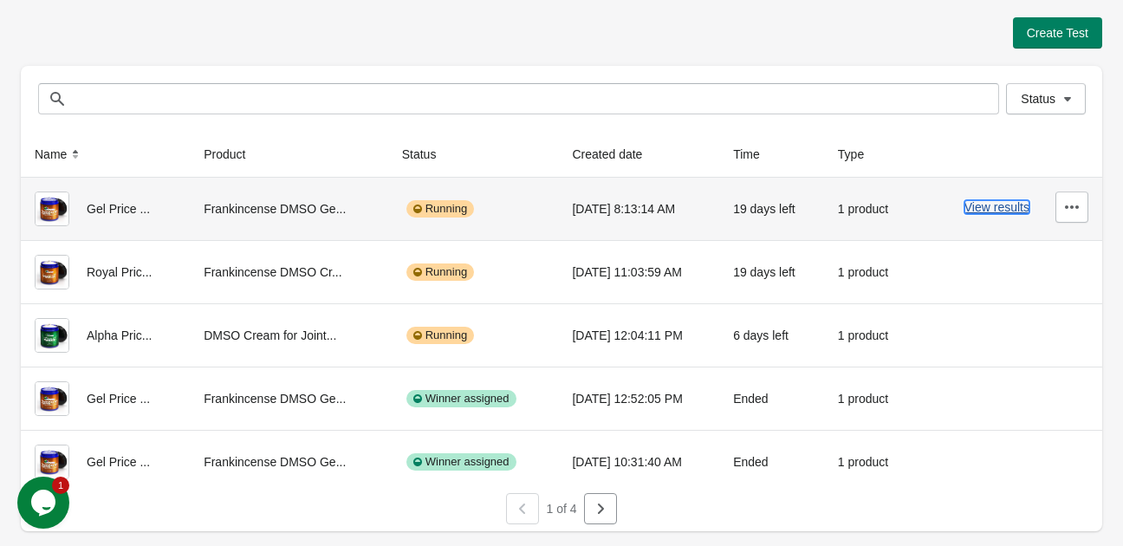
click at [1014, 211] on button "View results" at bounding box center [996, 207] width 65 height 14
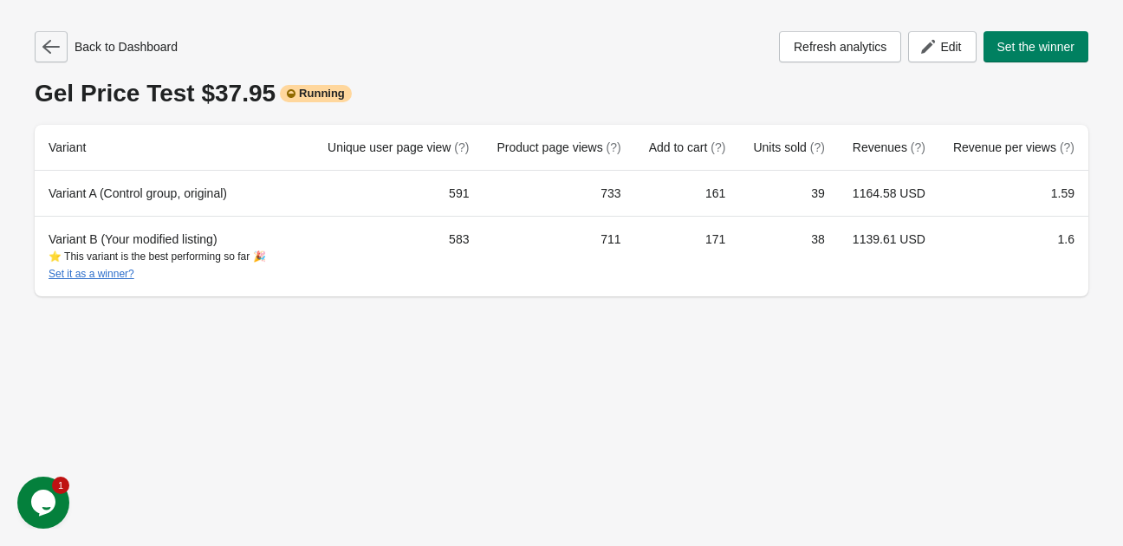
click at [55, 39] on icon "button" at bounding box center [50, 46] width 17 height 17
